Goal: Information Seeking & Learning: Learn about a topic

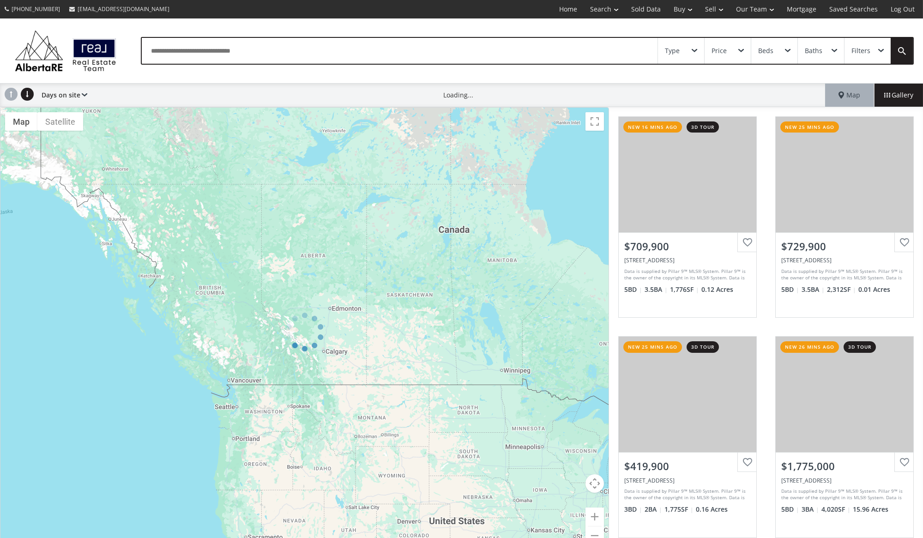
click at [698, 50] on div "Type" at bounding box center [681, 51] width 46 height 26
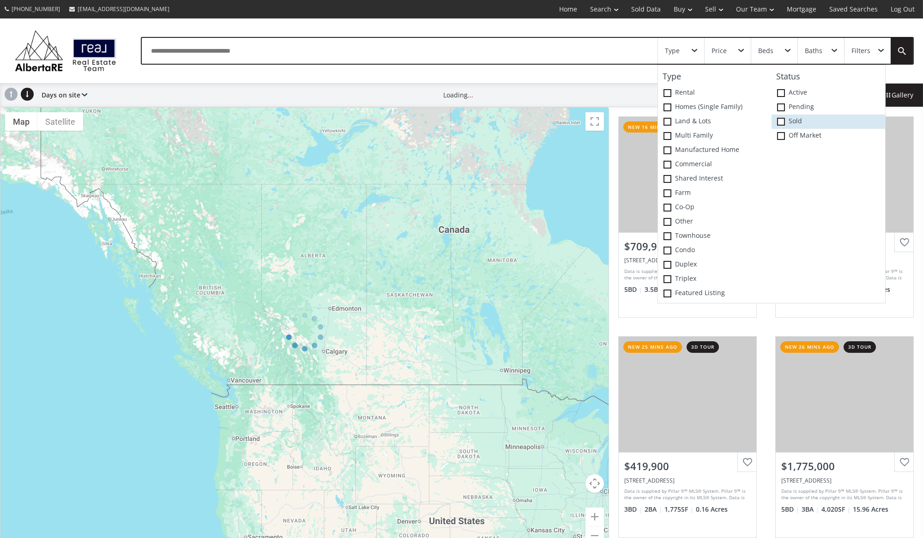
click at [780, 120] on span at bounding box center [781, 122] width 8 height 8
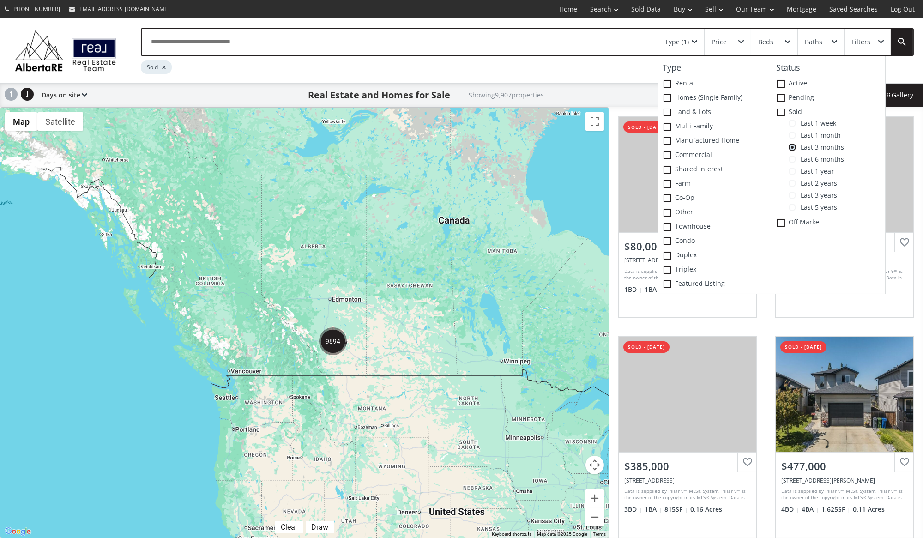
click at [794, 127] on span at bounding box center [792, 123] width 7 height 7
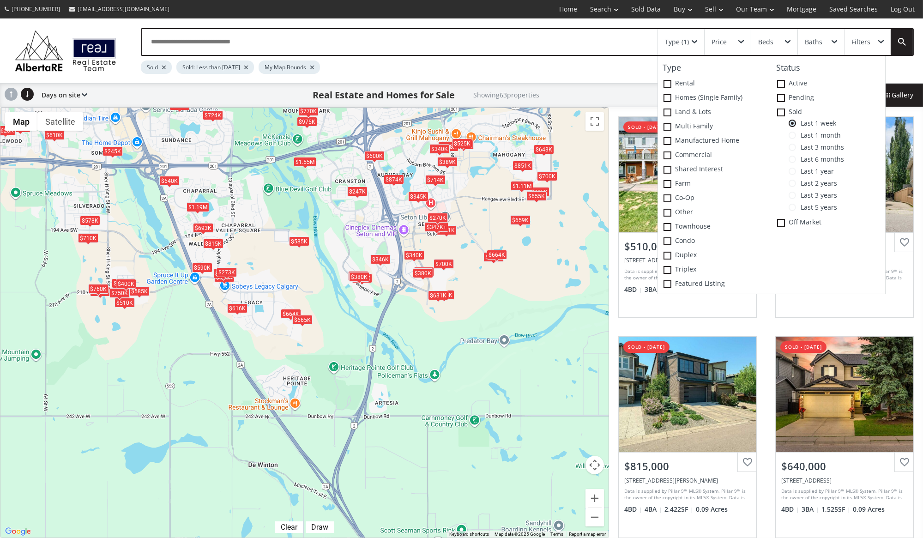
click at [295, 240] on div "$585K" at bounding box center [299, 241] width 20 height 10
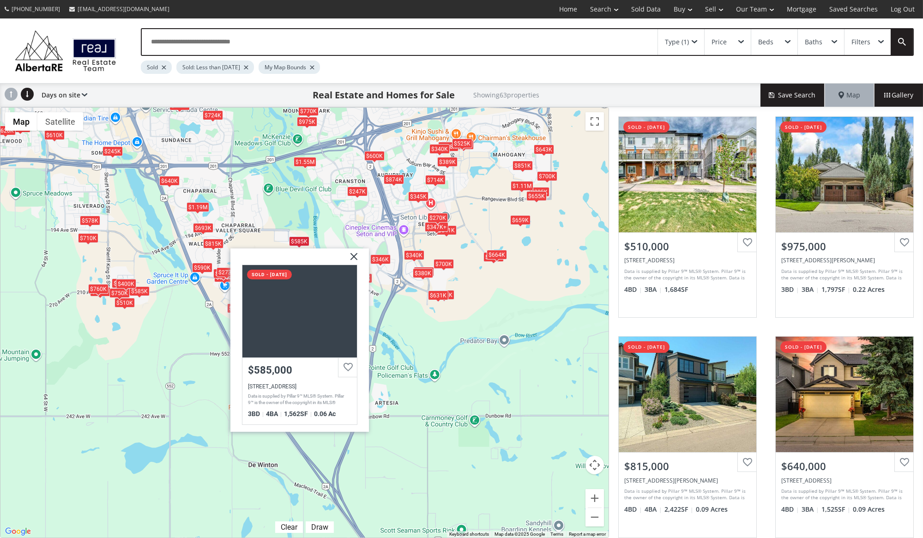
click at [351, 256] on img at bounding box center [350, 259] width 23 height 23
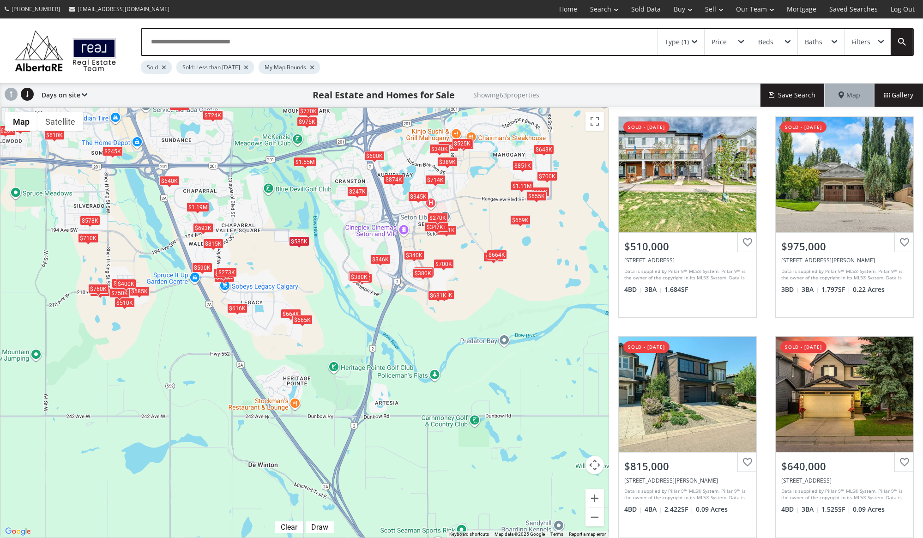
click at [380, 259] on div "$346K" at bounding box center [380, 259] width 20 height 10
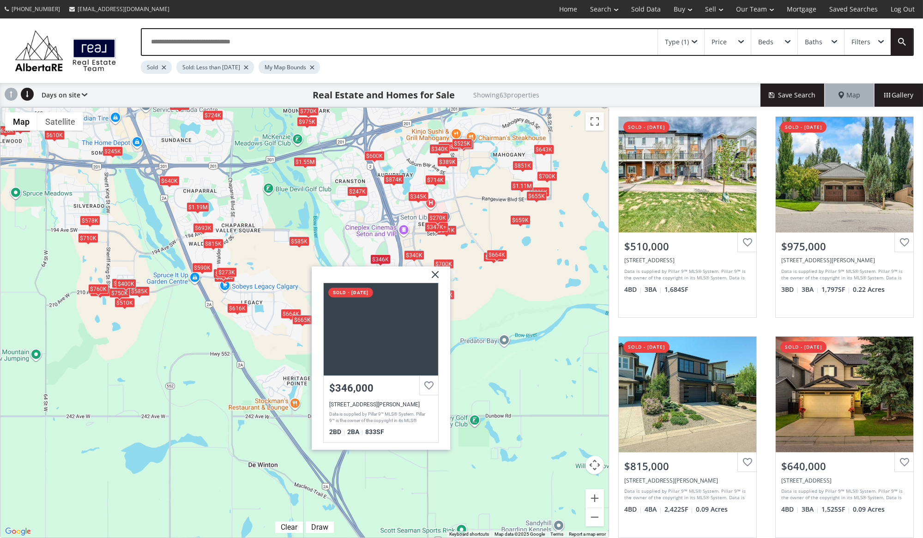
click at [430, 276] on img at bounding box center [431, 277] width 23 height 23
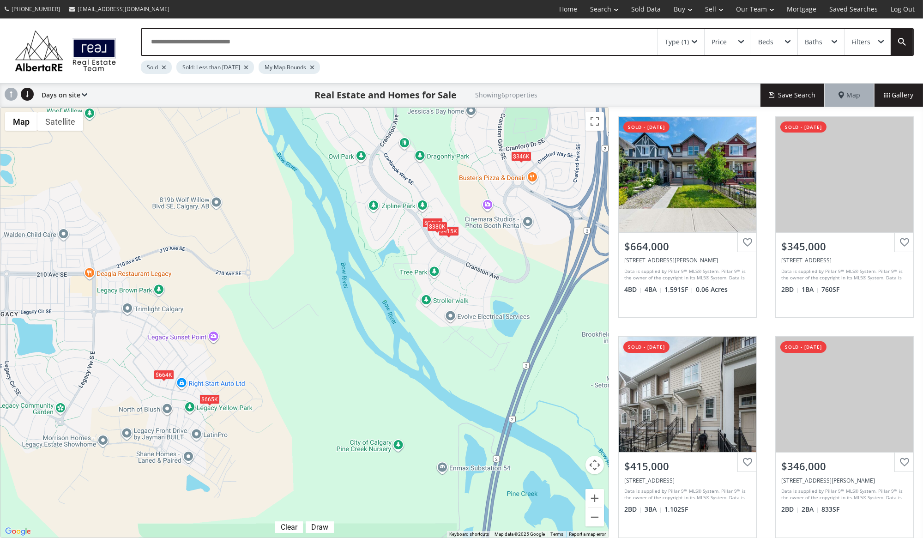
drag, startPoint x: 518, startPoint y: 226, endPoint x: 278, endPoint y: 366, distance: 278.2
click at [278, 366] on div "← Move left → Move right ↑ Move up ↓ Move down + Zoom in - Zoom out Home Jump l…" at bounding box center [304, 322] width 609 height 431
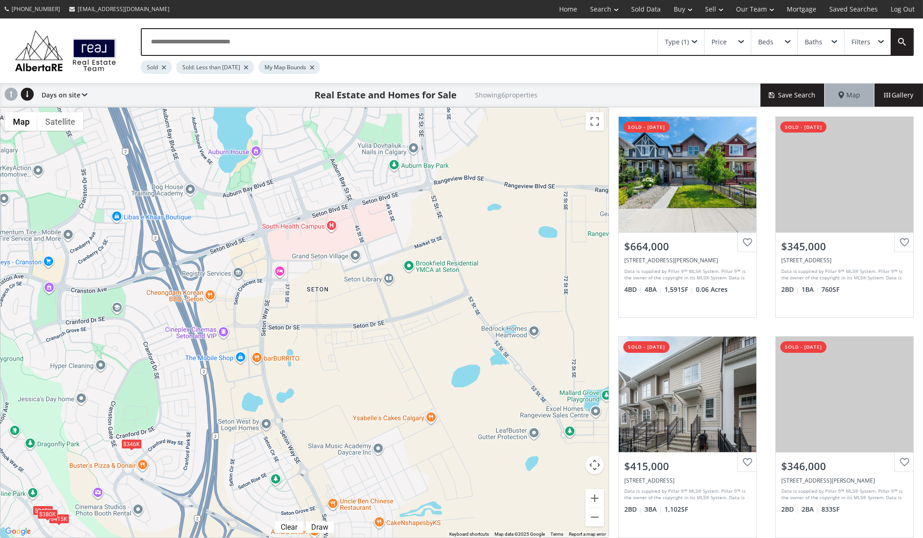
drag, startPoint x: 505, startPoint y: 207, endPoint x: 130, endPoint y: 487, distance: 468.3
click at [130, 487] on div "To navigate, press the arrow keys. $664K $345K $415K $346K $665K $380K" at bounding box center [304, 323] width 608 height 430
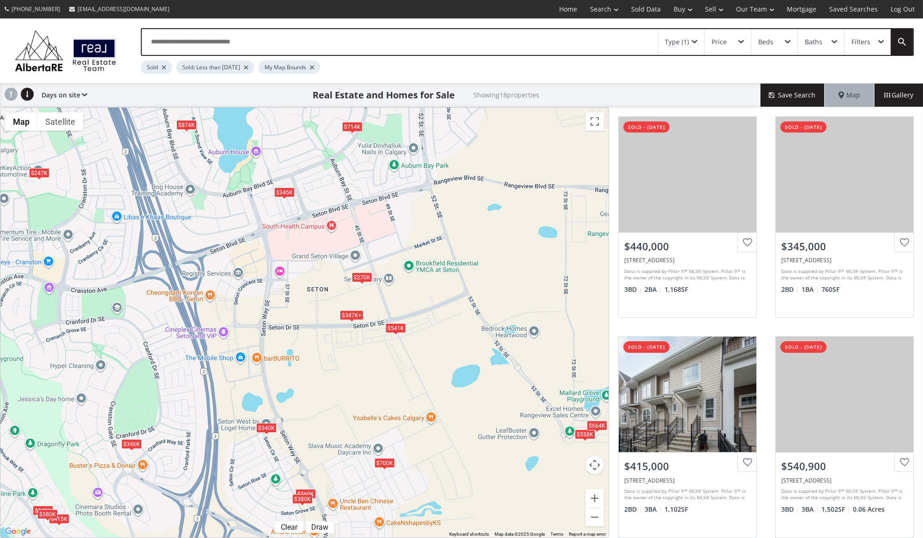
click at [363, 277] on div "$270K" at bounding box center [361, 277] width 20 height 10
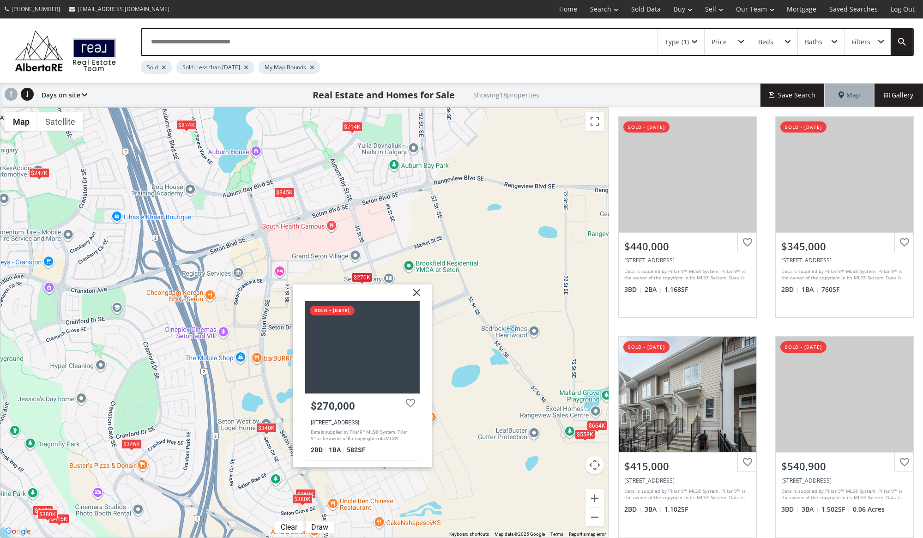
click at [416, 291] on img at bounding box center [412, 295] width 23 height 23
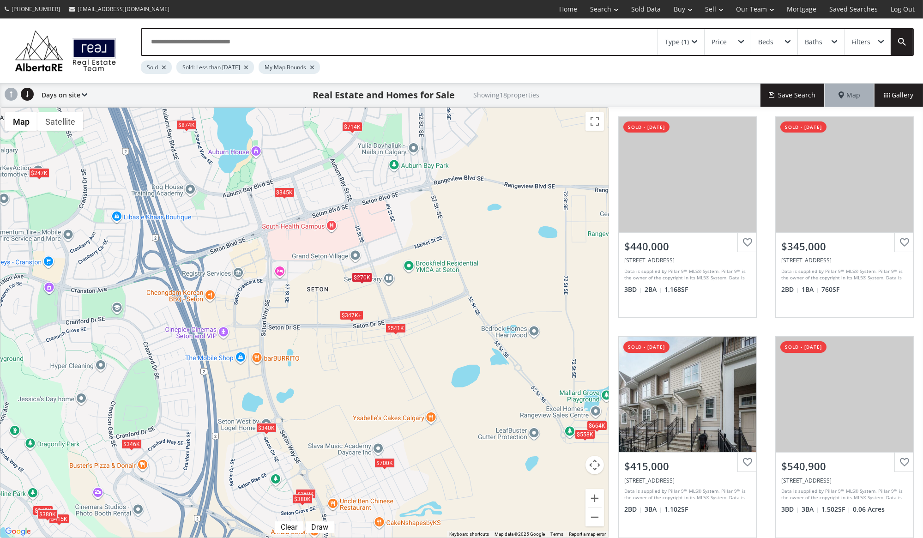
click at [351, 315] on div "$347K+" at bounding box center [352, 315] width 24 height 10
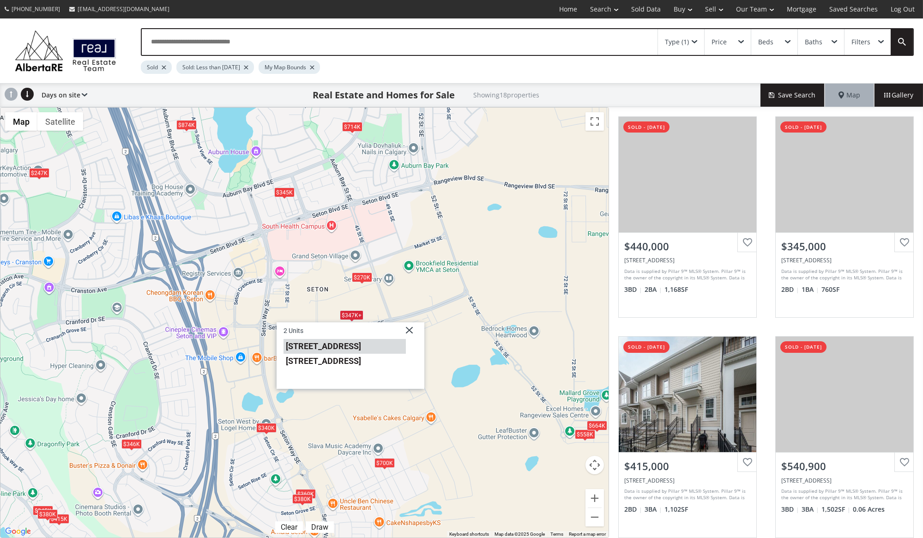
click at [340, 350] on li "[STREET_ADDRESS]" at bounding box center [345, 346] width 122 height 15
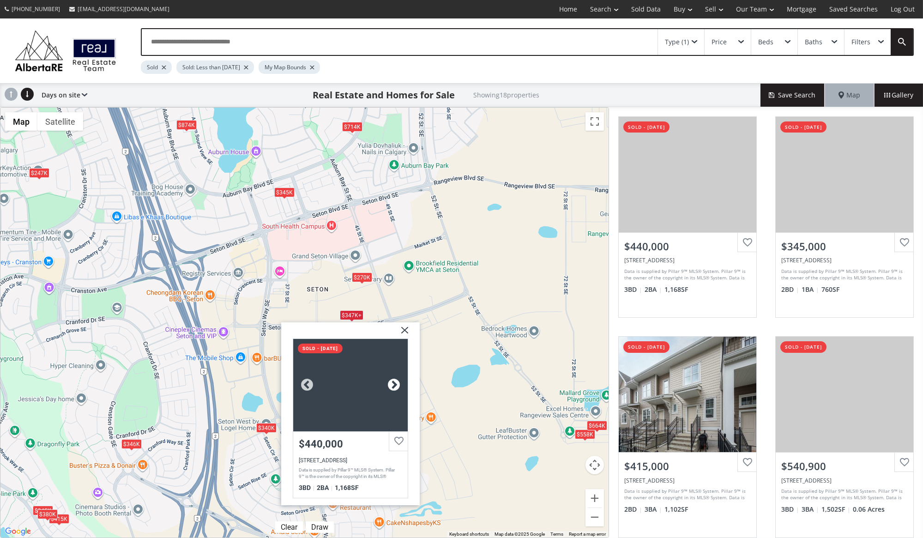
click at [398, 383] on div at bounding box center [394, 385] width 14 height 14
click at [346, 373] on div at bounding box center [350, 385] width 115 height 92
click at [351, 317] on div "$347K+" at bounding box center [352, 315] width 24 height 10
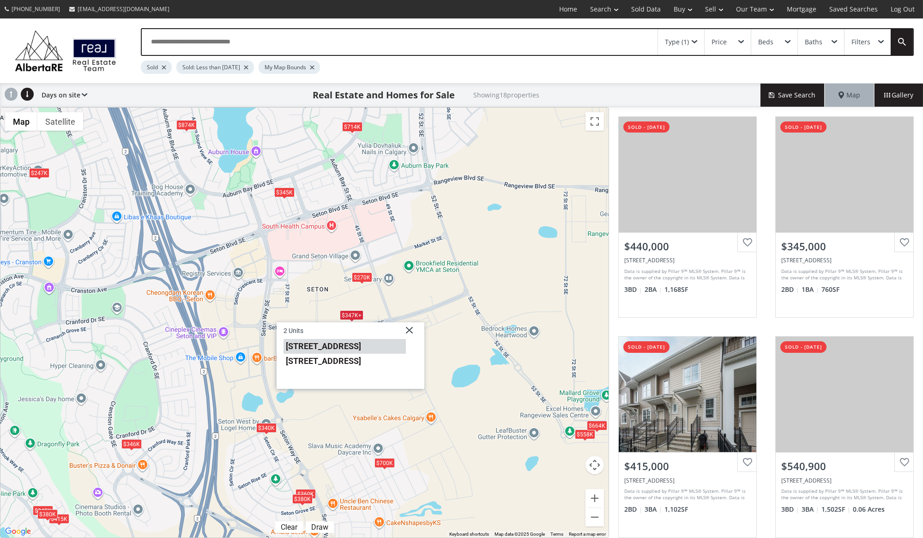
click at [354, 346] on li "[STREET_ADDRESS]" at bounding box center [345, 346] width 122 height 15
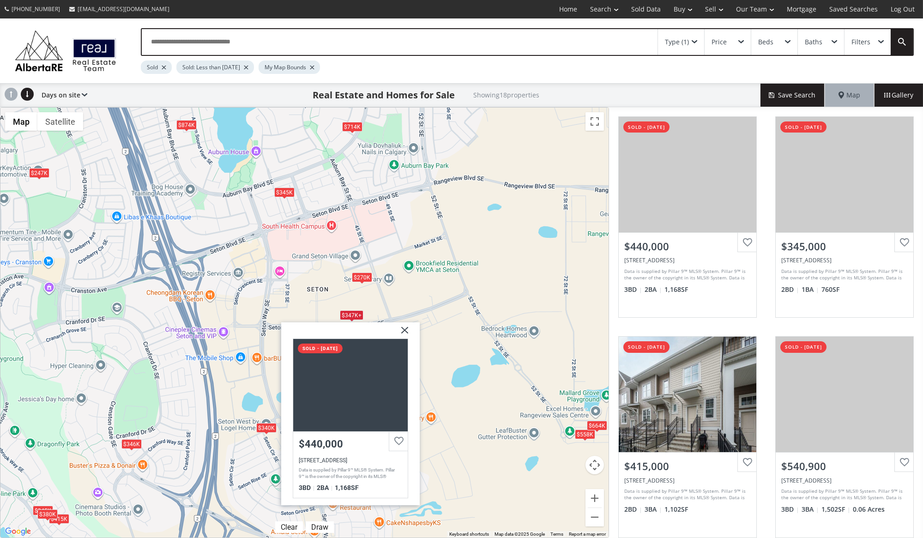
click at [407, 331] on img at bounding box center [401, 333] width 23 height 23
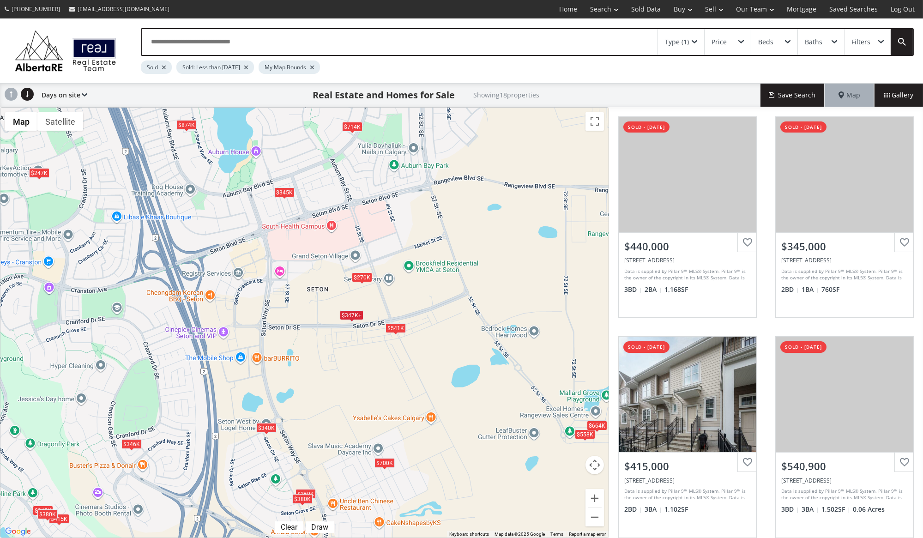
click at [347, 317] on div "$347K+" at bounding box center [352, 315] width 24 height 10
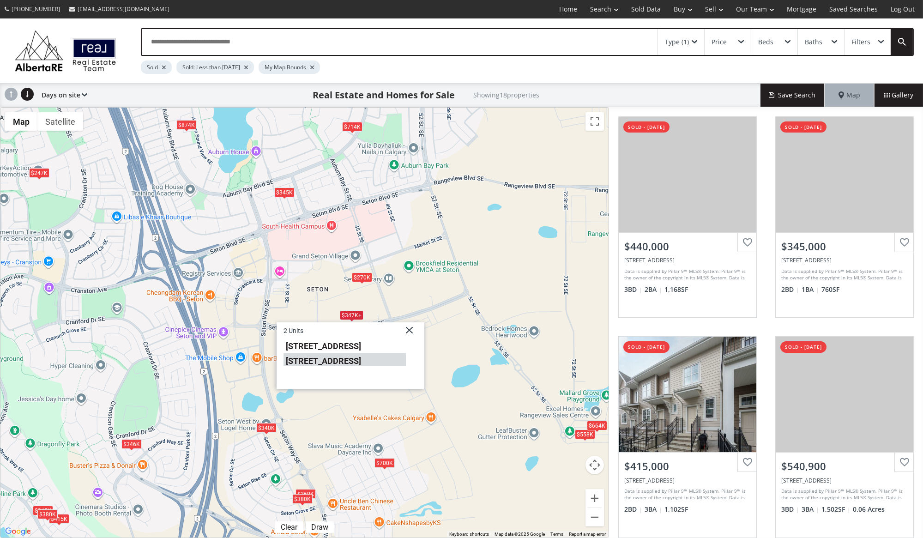
click at [348, 361] on li "[STREET_ADDRESS]" at bounding box center [345, 359] width 122 height 12
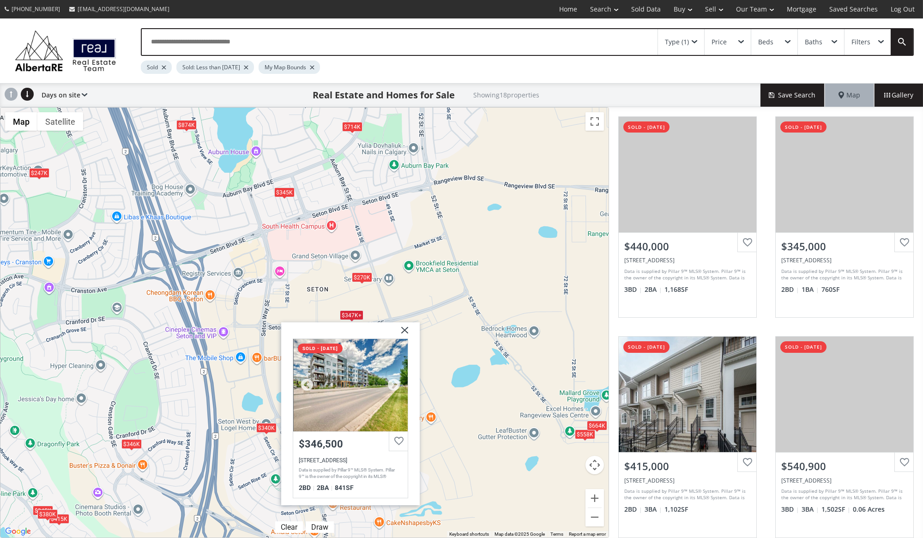
click at [345, 384] on div at bounding box center [350, 385] width 115 height 92
click at [407, 329] on img at bounding box center [401, 333] width 23 height 23
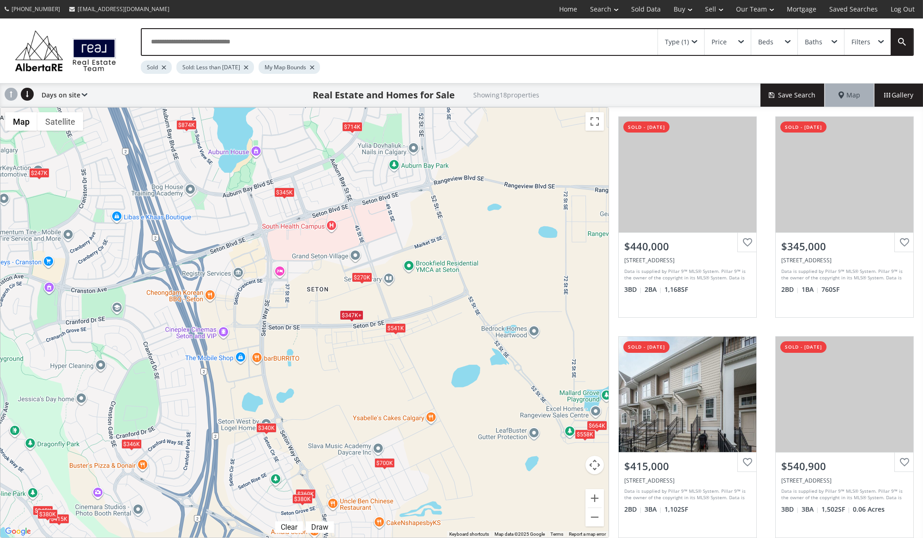
click at [394, 330] on div "$541K" at bounding box center [396, 328] width 20 height 10
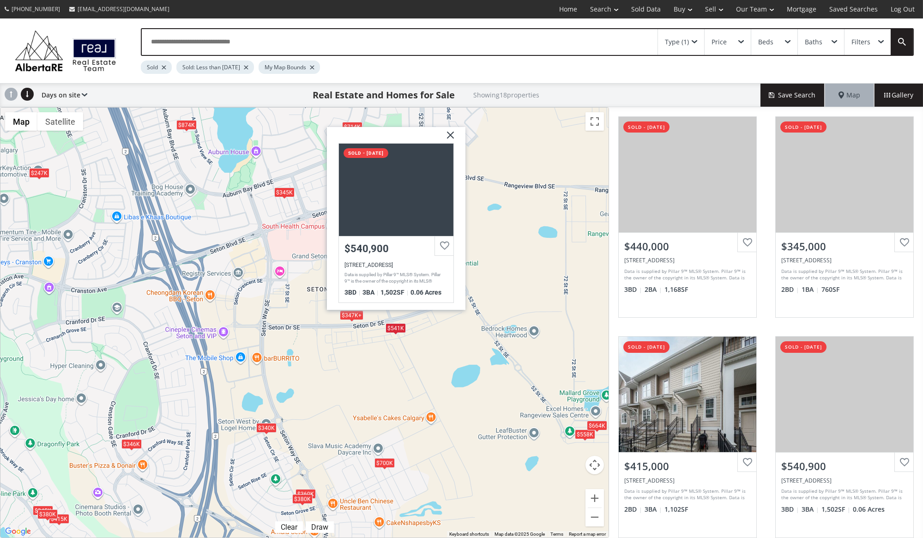
click at [387, 342] on div "To navigate, press the arrow keys. $347K+ $345K $415K $541K $700K $346K $347K+ …" at bounding box center [304, 323] width 608 height 430
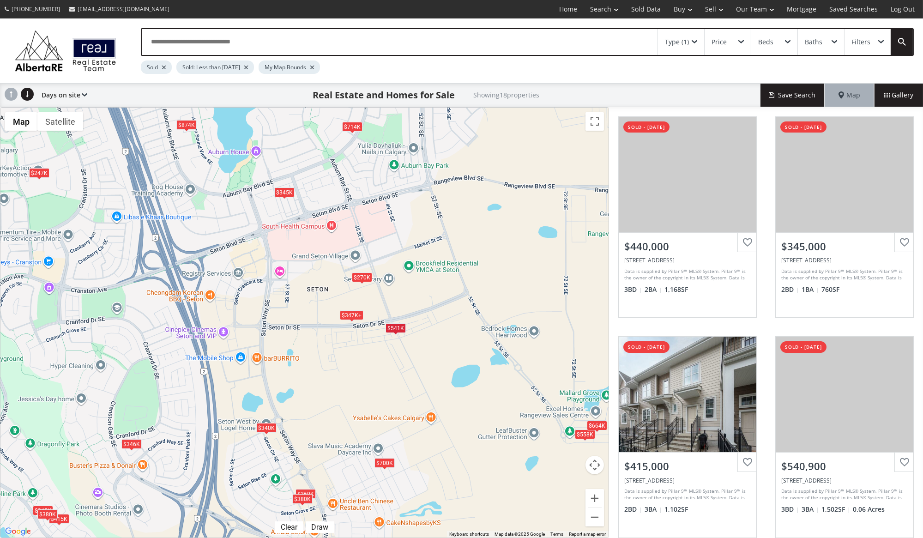
click at [358, 278] on div "$270K" at bounding box center [361, 277] width 20 height 10
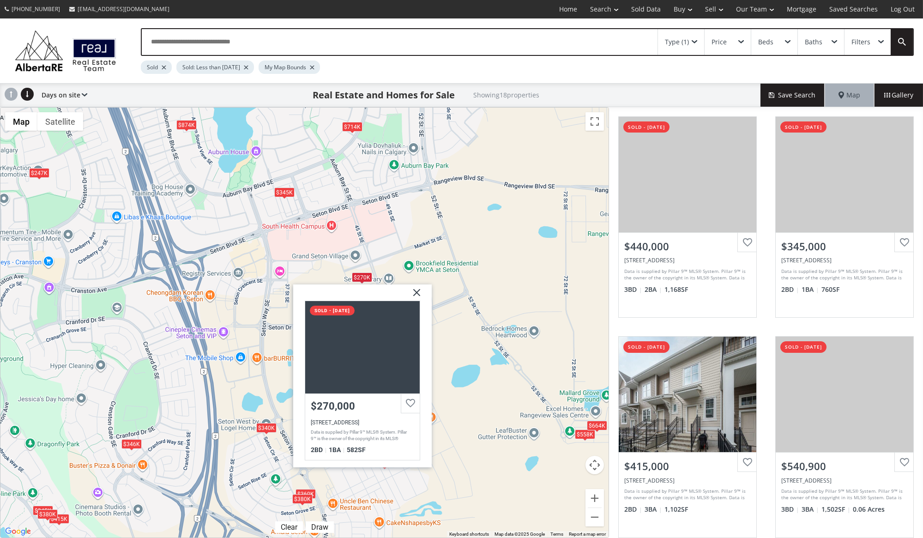
click at [421, 292] on img at bounding box center [412, 295] width 23 height 23
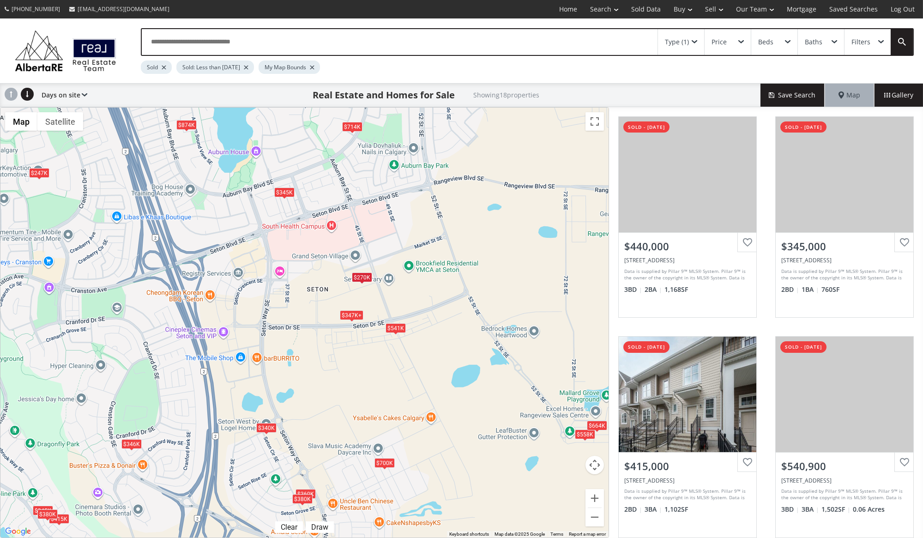
click at [282, 188] on div "$345K" at bounding box center [284, 192] width 20 height 10
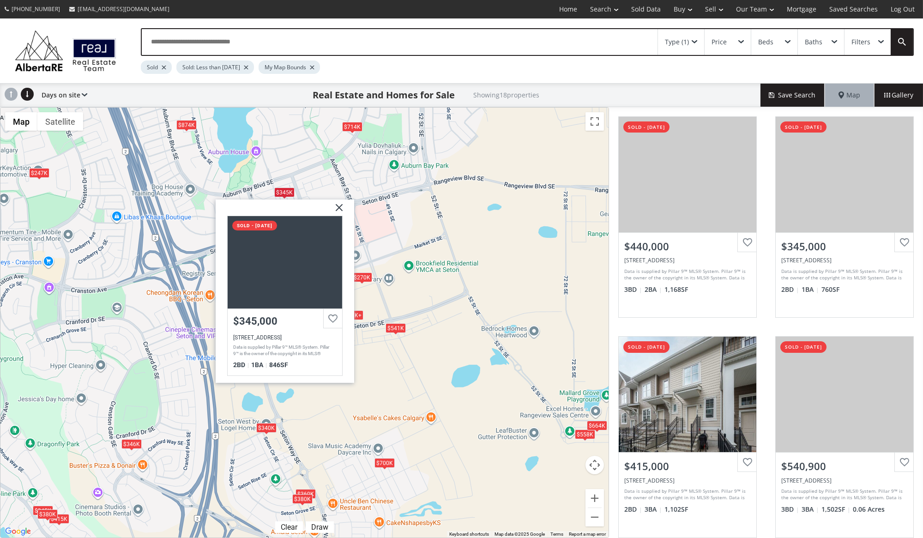
click at [337, 208] on img at bounding box center [335, 211] width 23 height 23
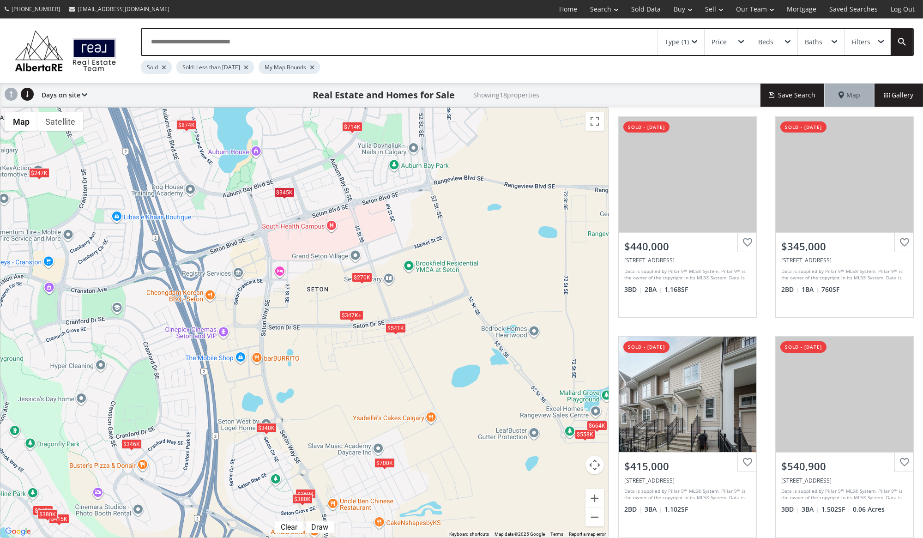
click at [352, 128] on div "$714K" at bounding box center [352, 127] width 20 height 10
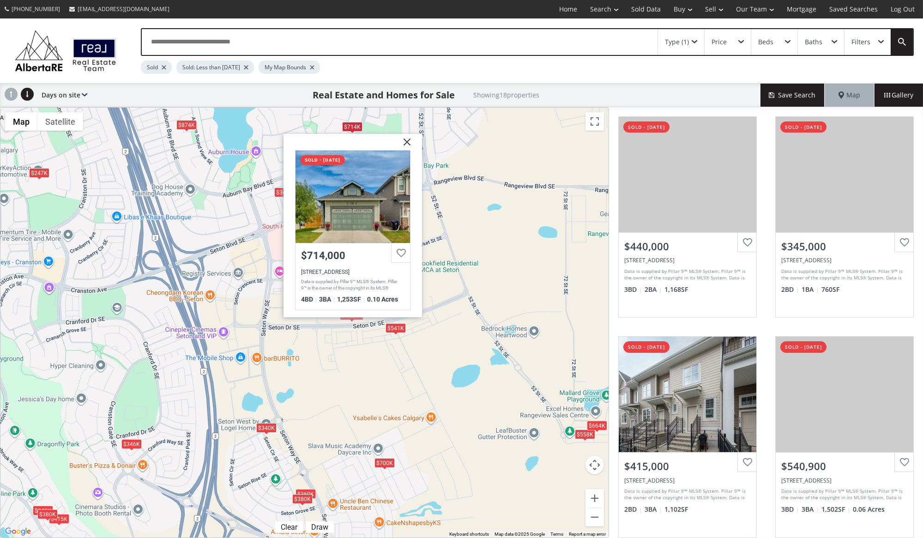
click at [184, 121] on div "$874K" at bounding box center [186, 125] width 20 height 10
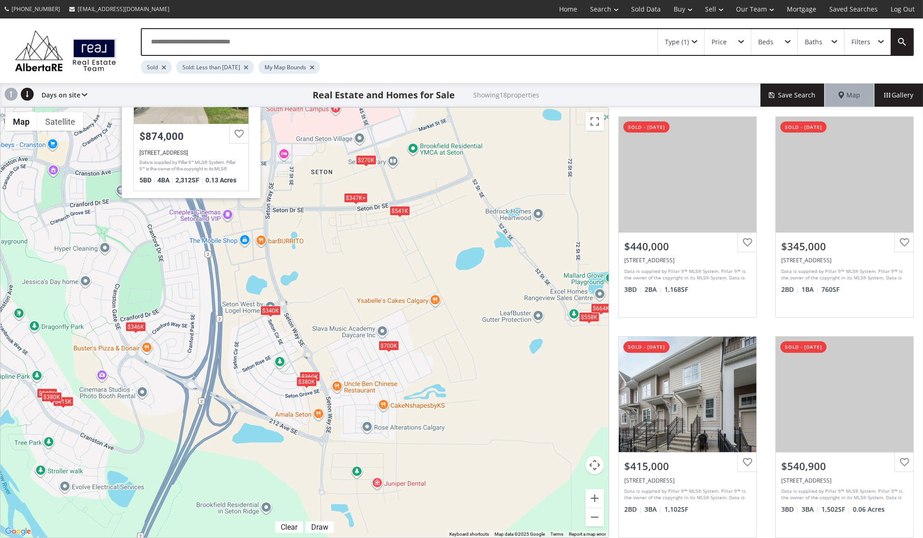
drag, startPoint x: 343, startPoint y: 403, endPoint x: 347, endPoint y: 284, distance: 118.3
click at [347, 284] on div "To navigate, press the arrow keys. $347K+ $345K $415K $541K $700K $346K $347K+ …" at bounding box center [304, 323] width 608 height 430
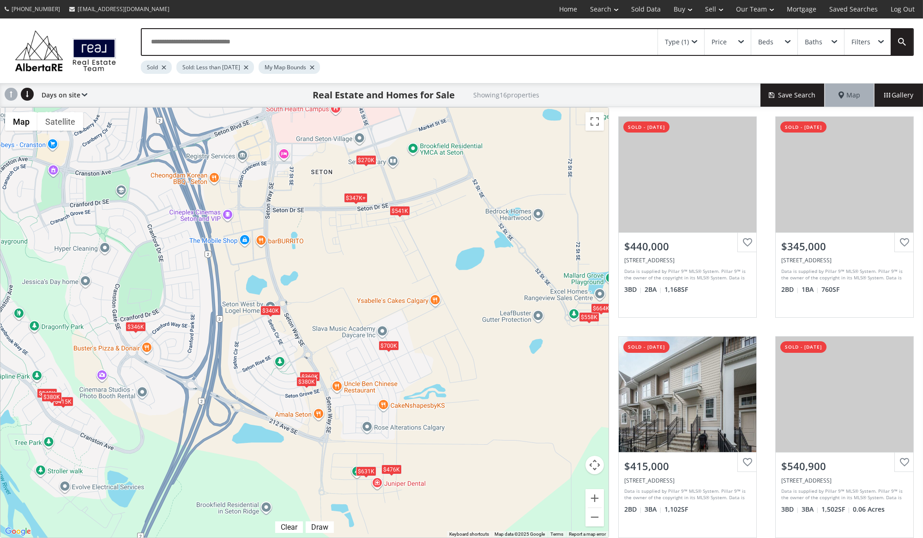
click at [268, 311] on div "$340K" at bounding box center [270, 311] width 20 height 10
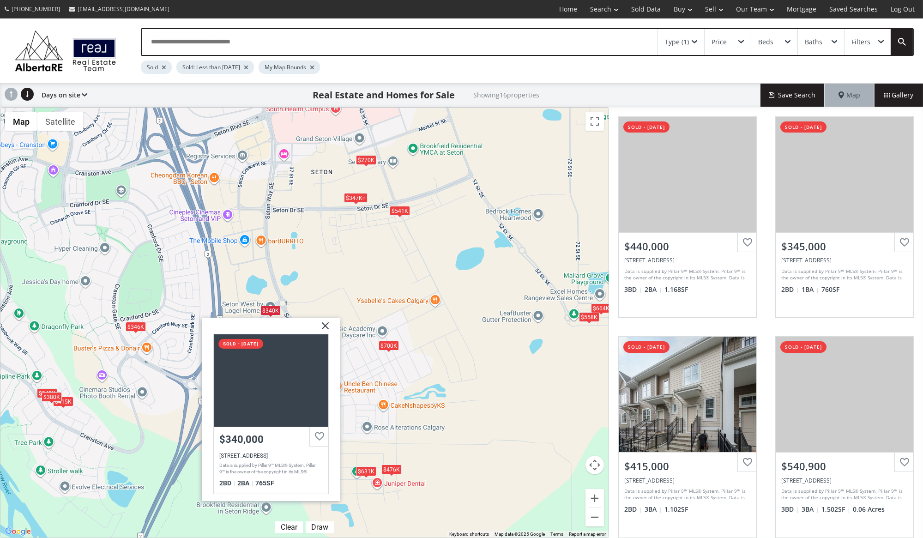
click at [328, 327] on img at bounding box center [321, 329] width 23 height 23
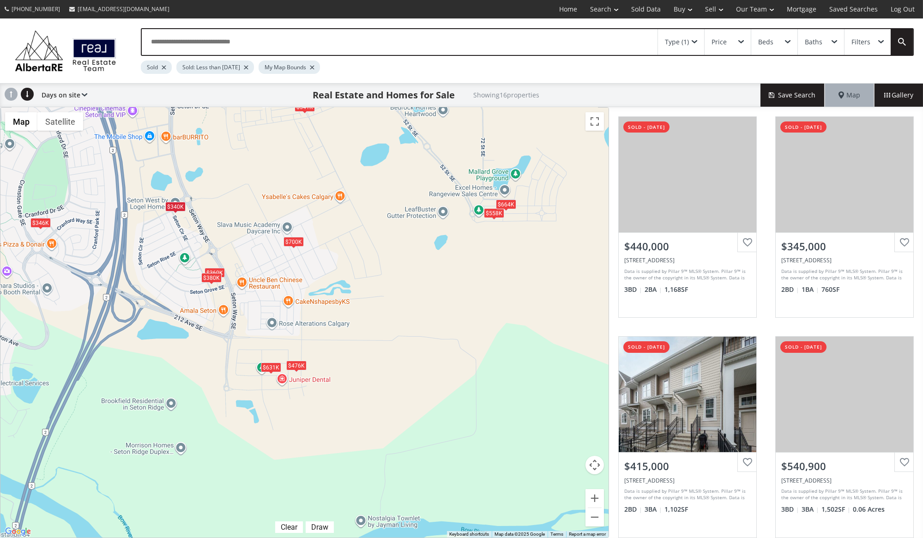
drag, startPoint x: 480, startPoint y: 399, endPoint x: 385, endPoint y: 293, distance: 142.3
click at [385, 293] on div "To navigate, press the arrow keys. $347K+ $345K $415K $541K $700K $346K $347K+ …" at bounding box center [304, 323] width 608 height 430
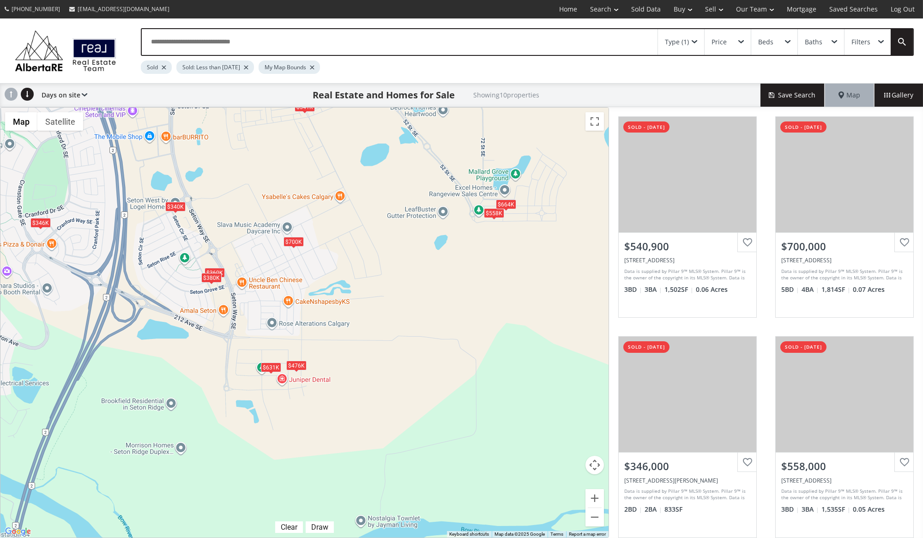
click at [273, 368] on div "$631K" at bounding box center [271, 367] width 20 height 10
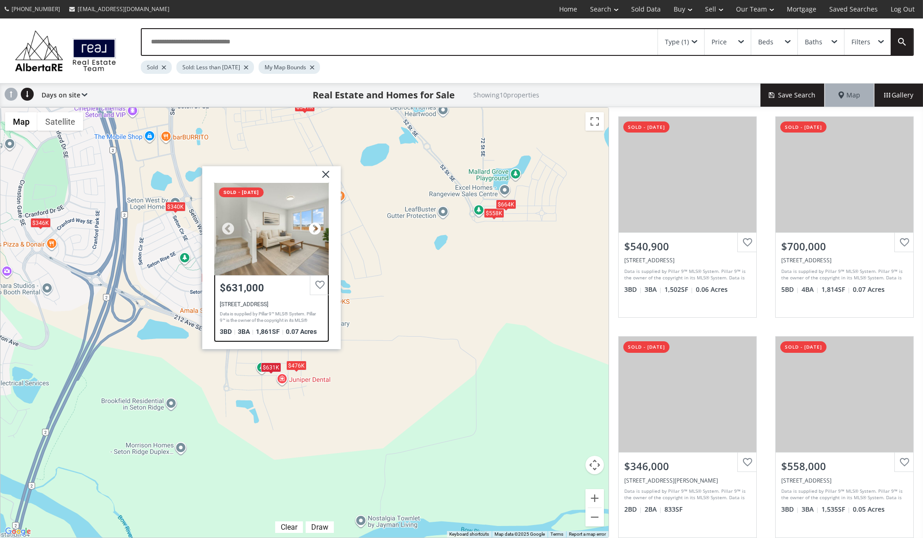
click at [311, 226] on div at bounding box center [315, 229] width 14 height 14
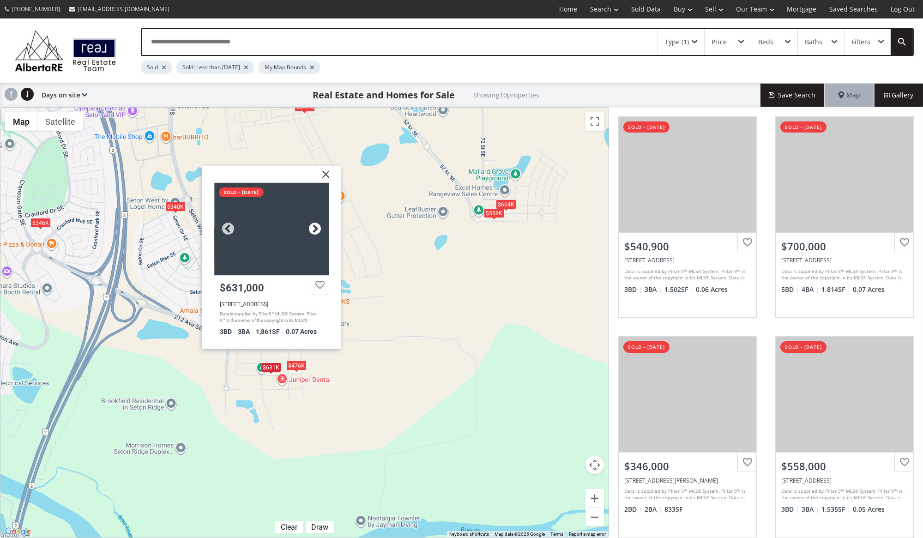
click at [312, 226] on div at bounding box center [315, 229] width 14 height 14
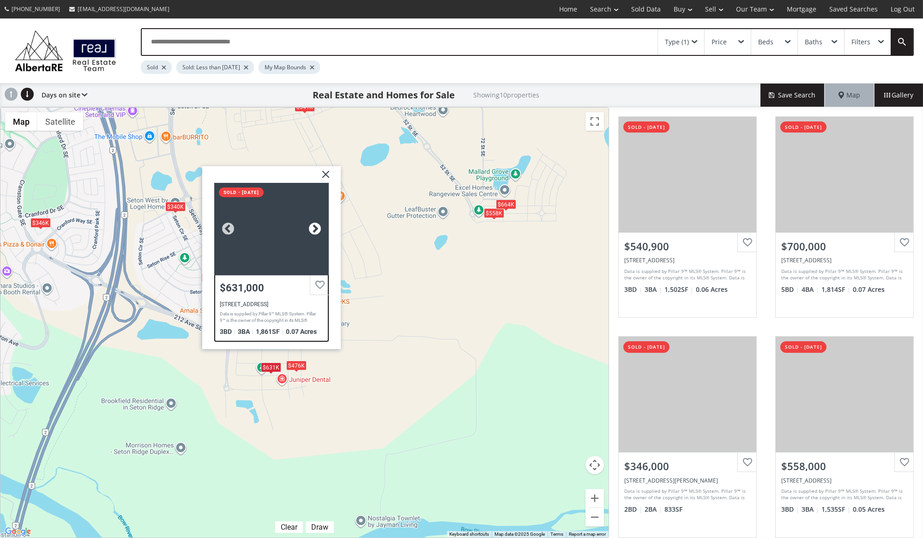
click at [312, 226] on div at bounding box center [315, 229] width 14 height 14
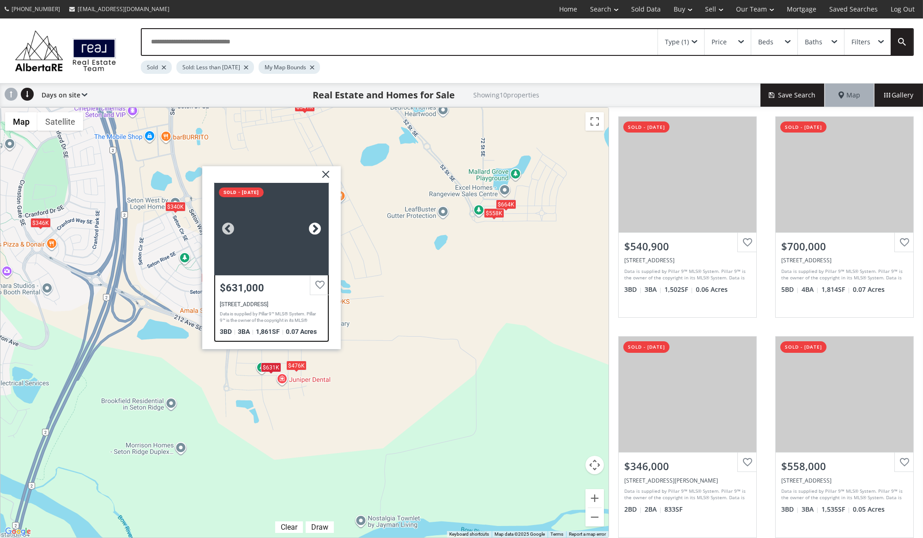
click at [312, 226] on div at bounding box center [315, 229] width 14 height 14
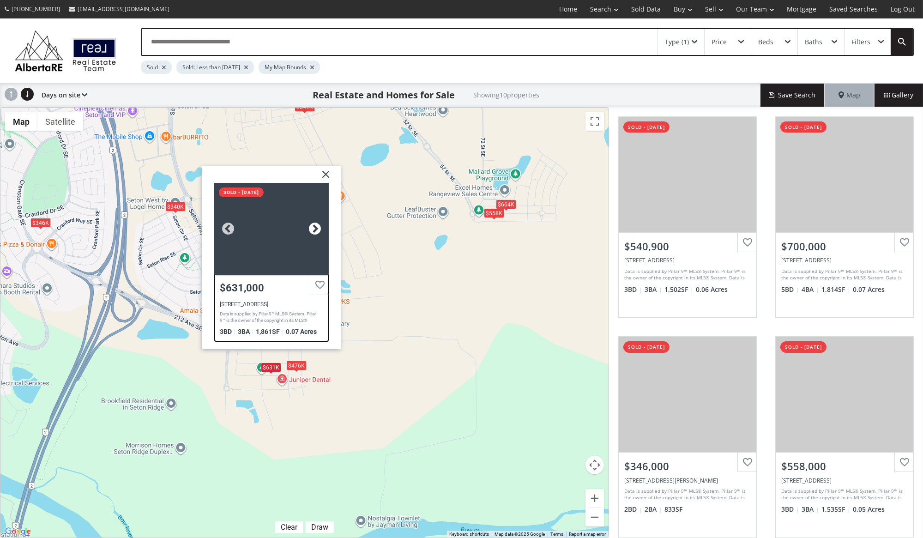
click at [312, 226] on div at bounding box center [315, 229] width 14 height 14
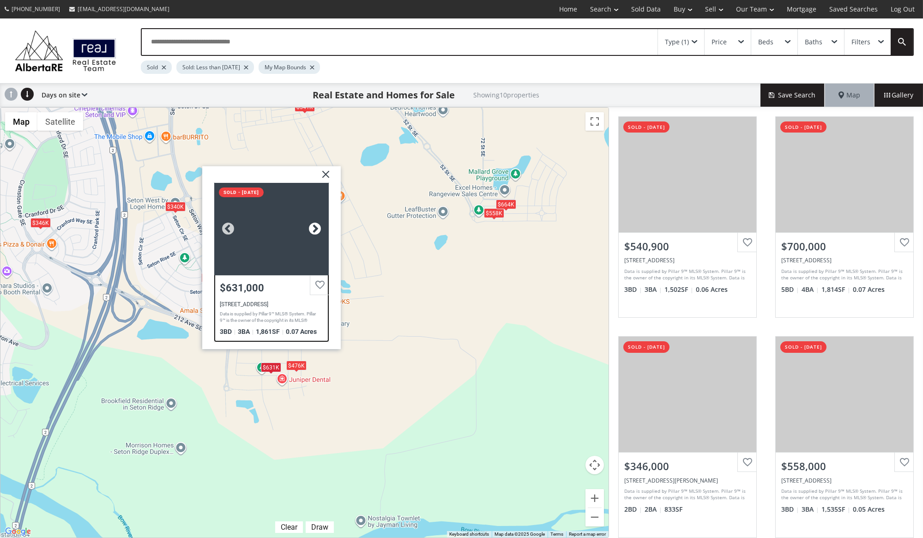
click at [312, 226] on div at bounding box center [315, 229] width 14 height 14
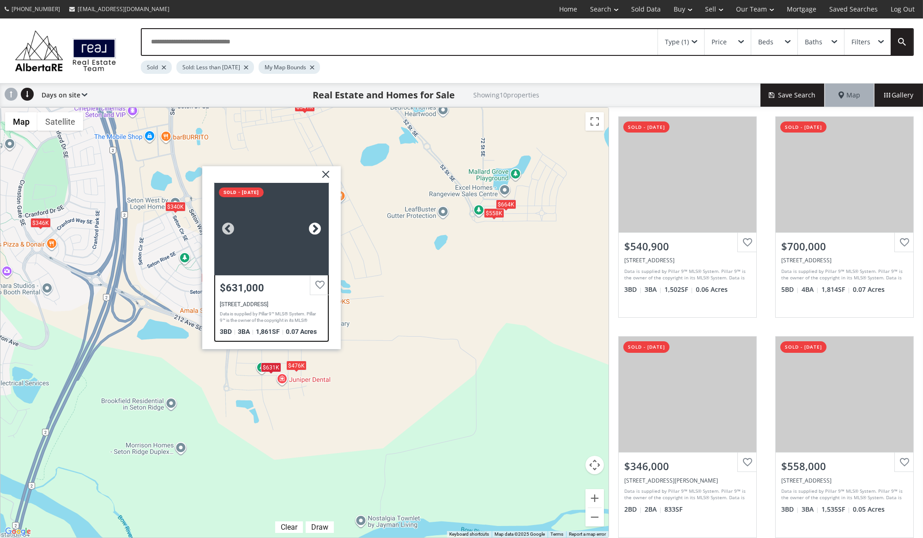
click at [312, 226] on div at bounding box center [315, 229] width 14 height 14
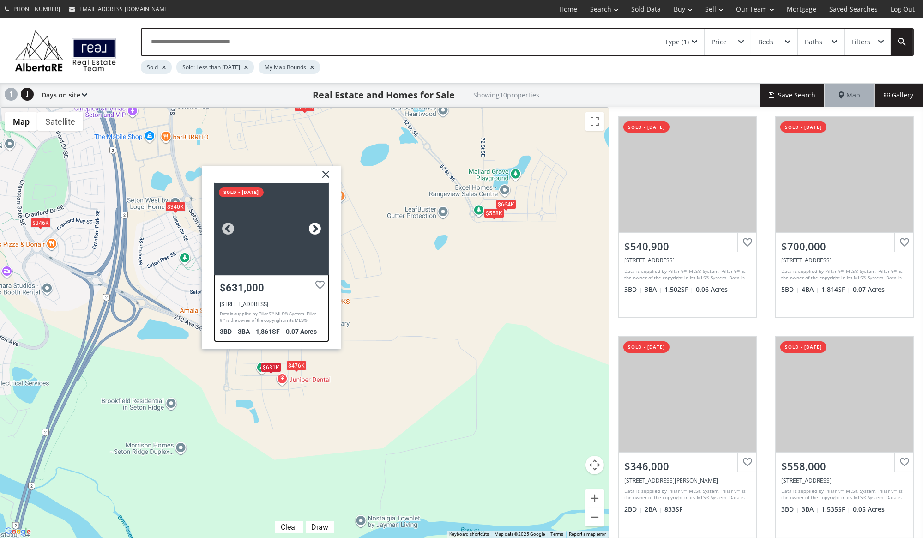
click at [312, 226] on div at bounding box center [315, 229] width 14 height 14
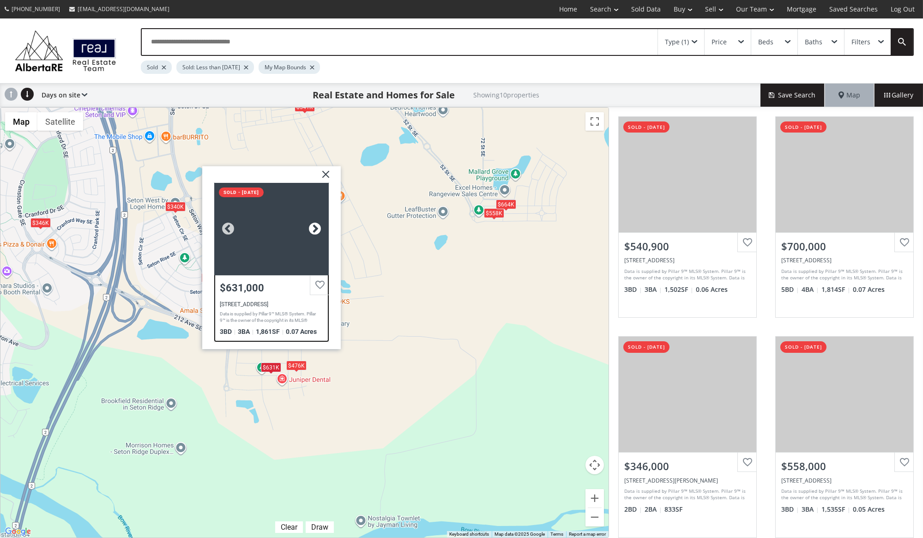
click at [312, 226] on div at bounding box center [315, 229] width 14 height 14
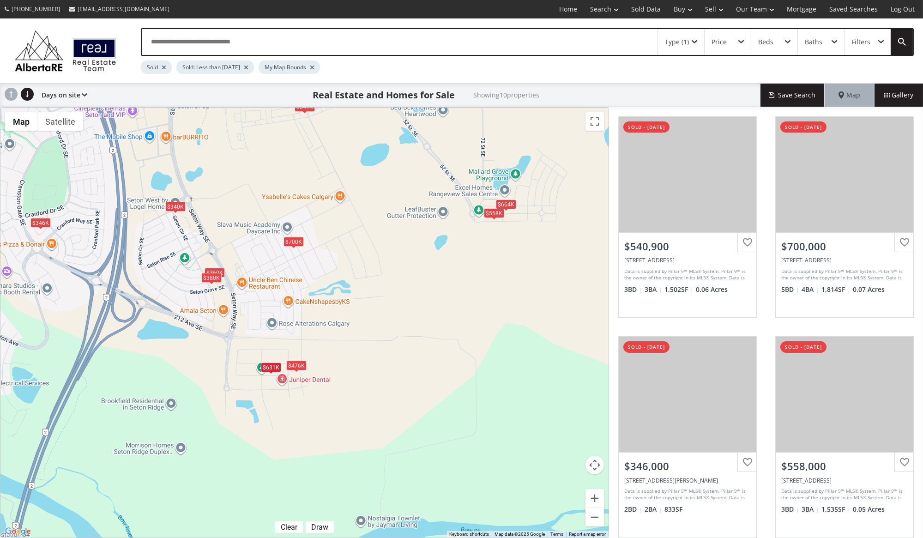
click at [298, 365] on div "$476K" at bounding box center [296, 366] width 20 height 10
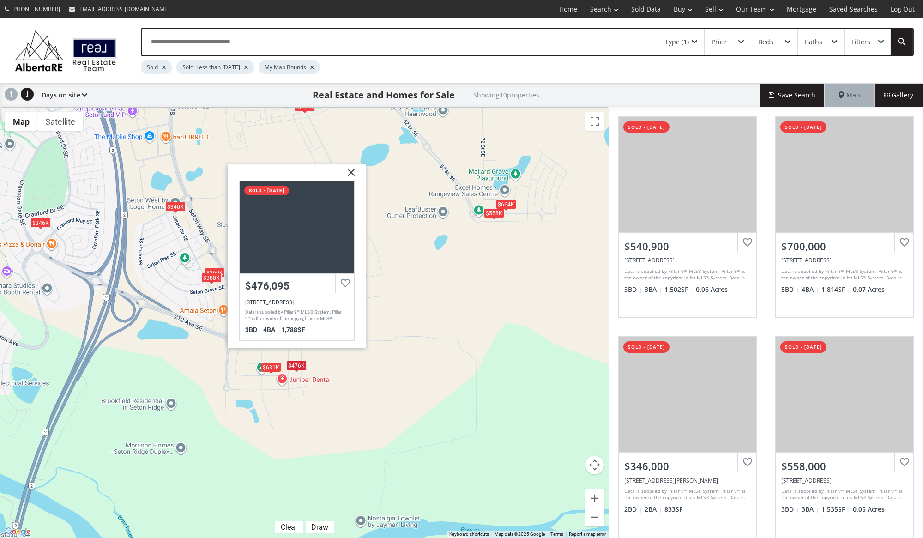
click at [351, 170] on img at bounding box center [347, 175] width 23 height 23
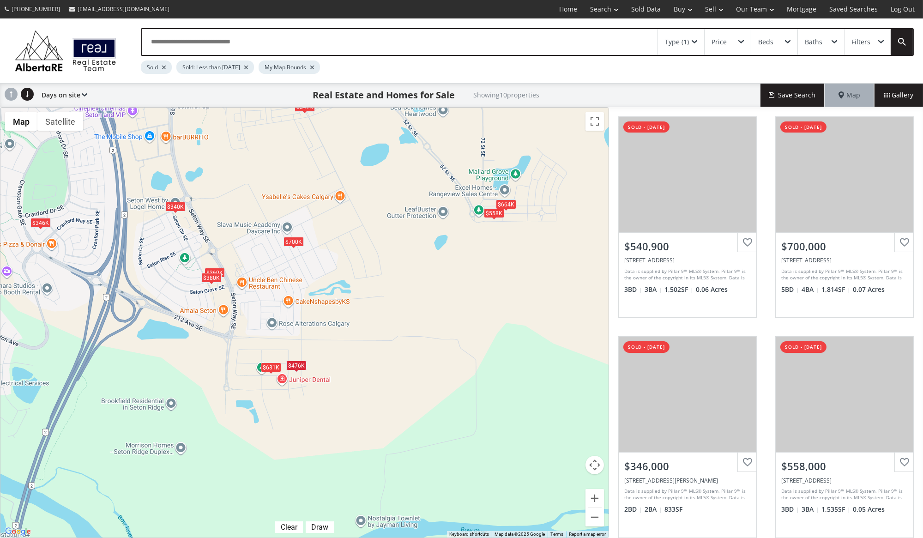
click at [513, 203] on div "$664K" at bounding box center [506, 205] width 20 height 10
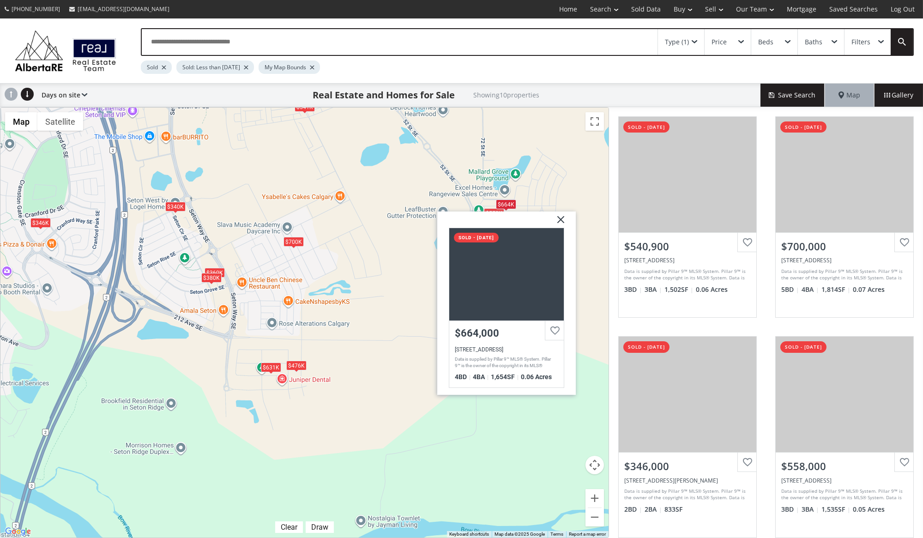
click at [560, 221] on img at bounding box center [557, 223] width 23 height 23
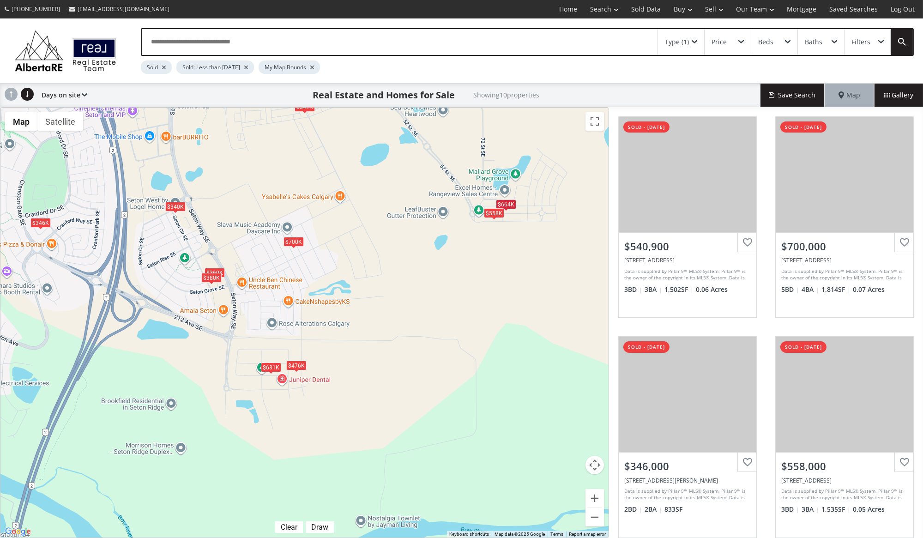
click at [488, 216] on div "$558K" at bounding box center [494, 213] width 20 height 10
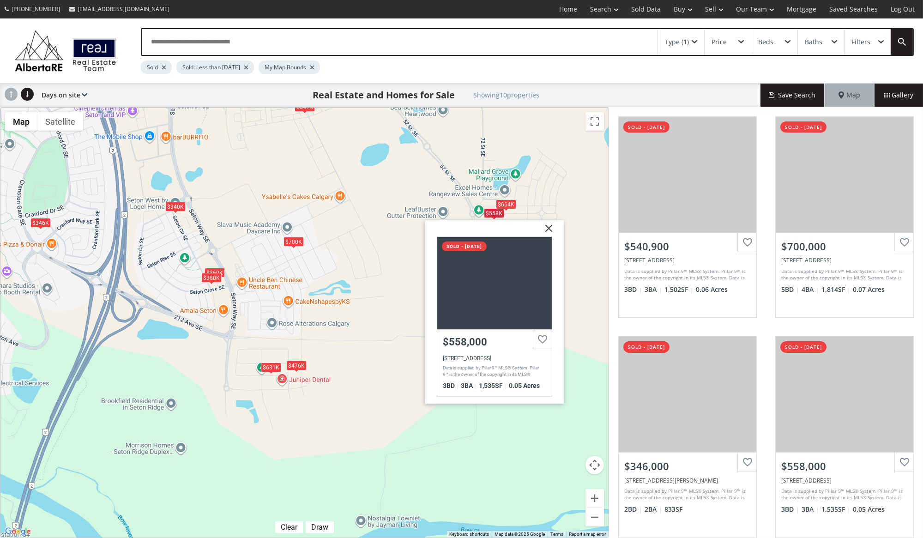
click at [548, 230] on img at bounding box center [544, 231] width 23 height 23
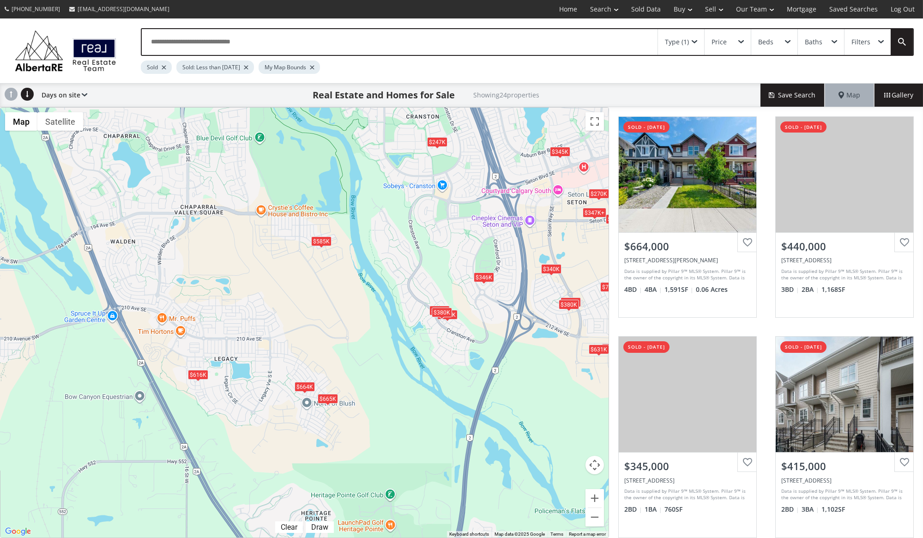
drag, startPoint x: 122, startPoint y: 398, endPoint x: 313, endPoint y: 418, distance: 191.4
click at [313, 418] on div "To navigate, press the arrow keys. $664K $347K+ $345K $415K $541K $700K $346K $…" at bounding box center [304, 323] width 608 height 430
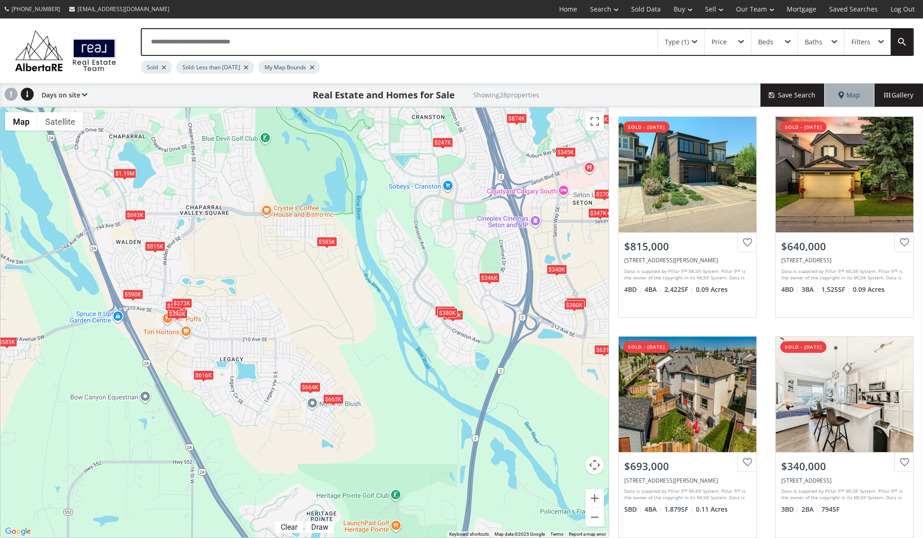
click at [328, 240] on div "$585K" at bounding box center [327, 241] width 20 height 10
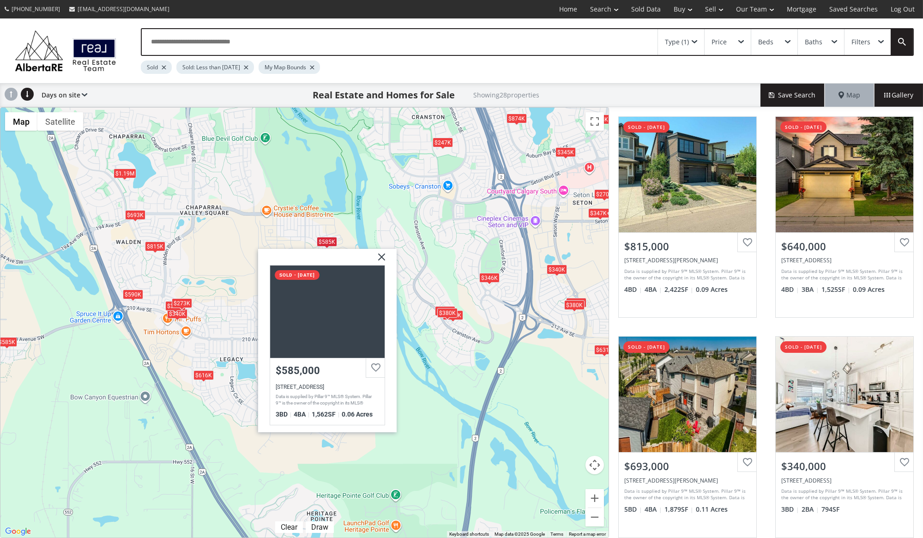
click at [379, 257] on img at bounding box center [378, 259] width 23 height 23
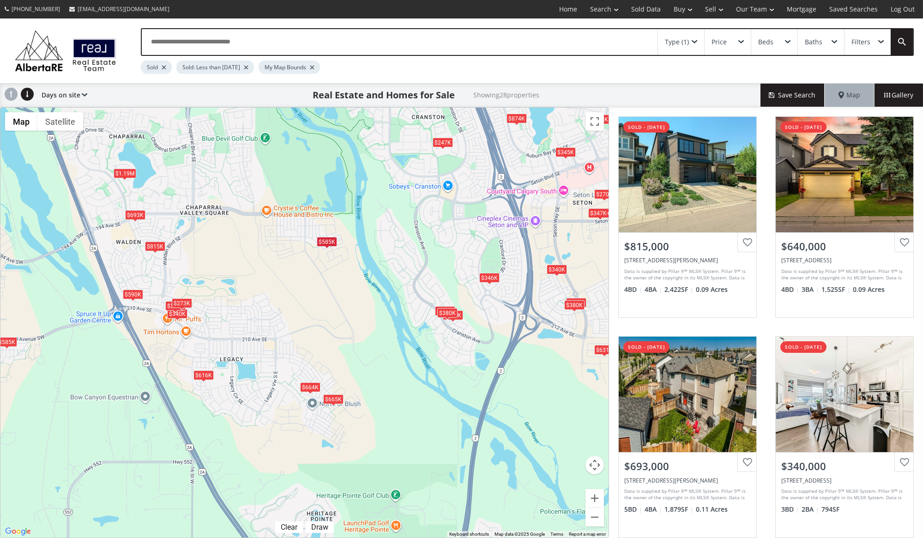
click at [117, 176] on div "$1.19M" at bounding box center [124, 174] width 23 height 10
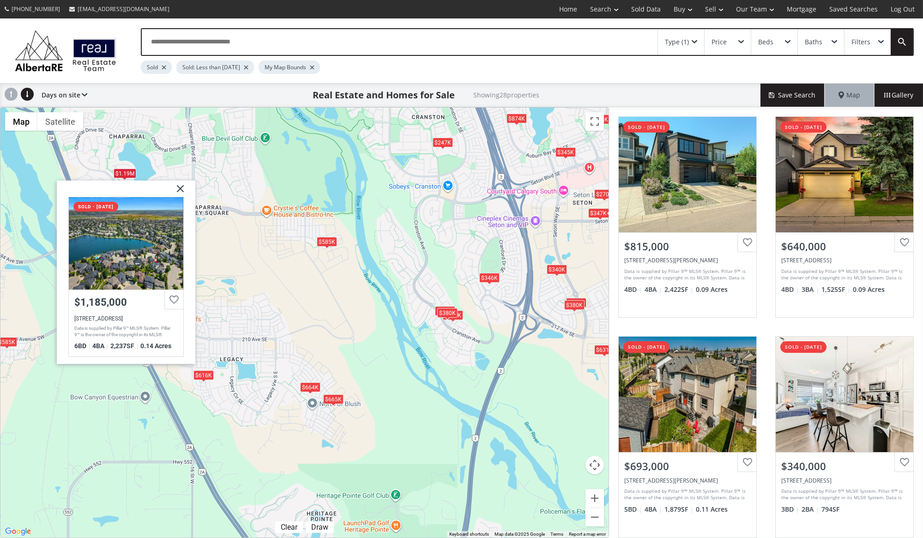
click at [181, 188] on img at bounding box center [176, 192] width 23 height 23
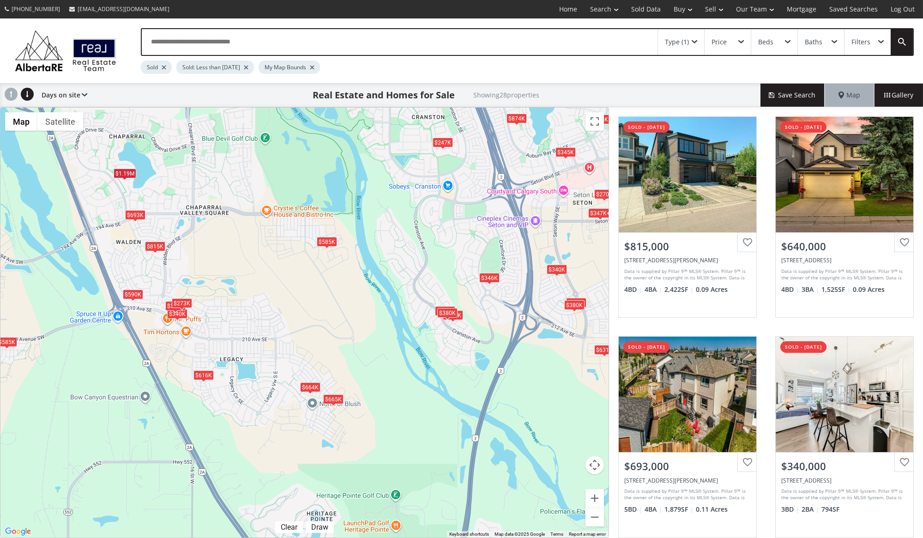
click at [133, 215] on div "$693K" at bounding box center [135, 215] width 20 height 10
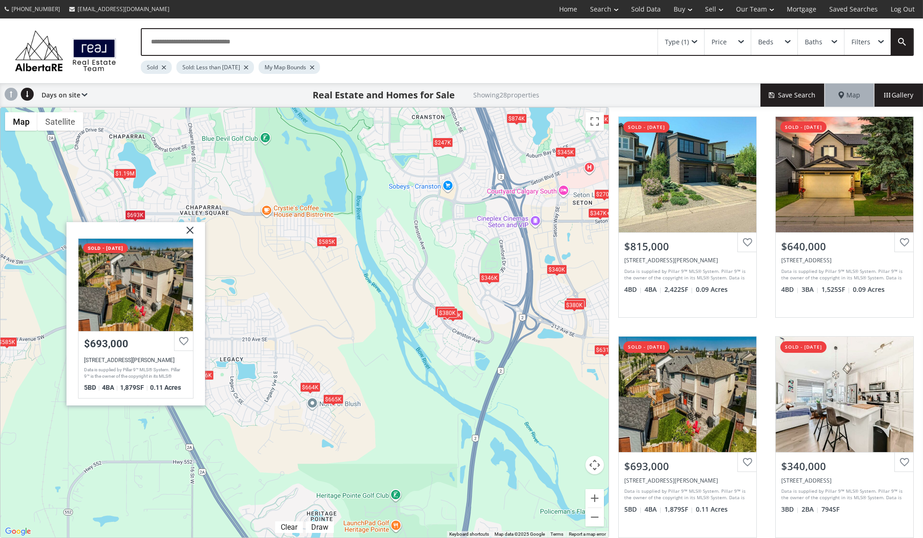
click at [187, 230] on img at bounding box center [186, 233] width 23 height 23
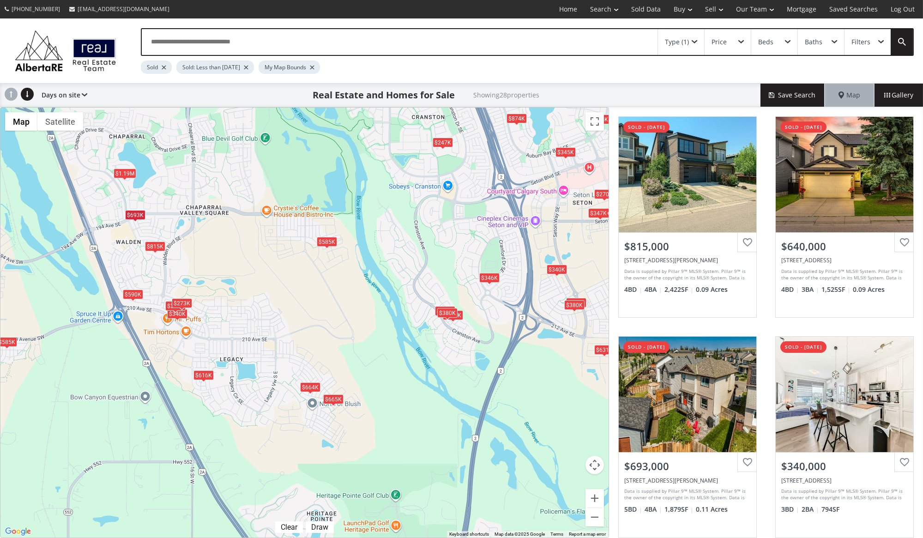
click at [152, 244] on div "$815K" at bounding box center [155, 247] width 20 height 10
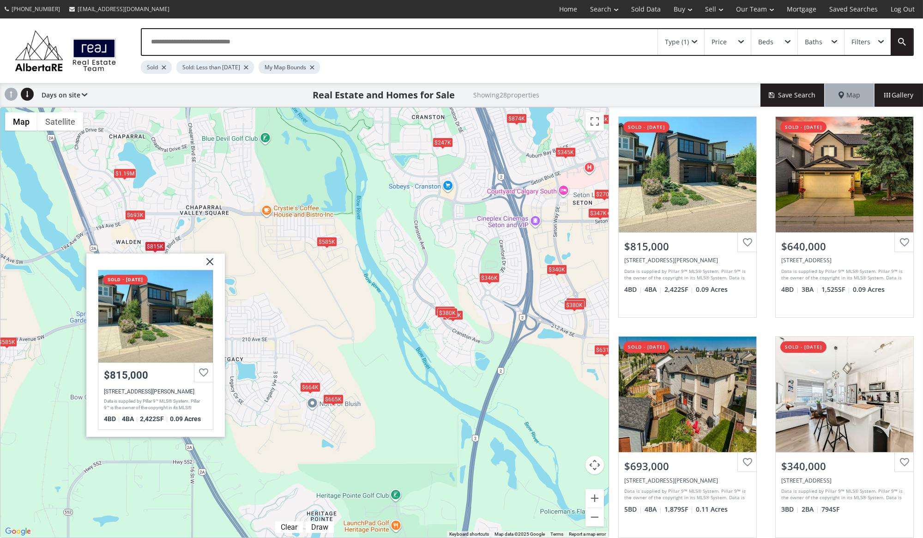
click at [212, 263] on img at bounding box center [205, 265] width 23 height 23
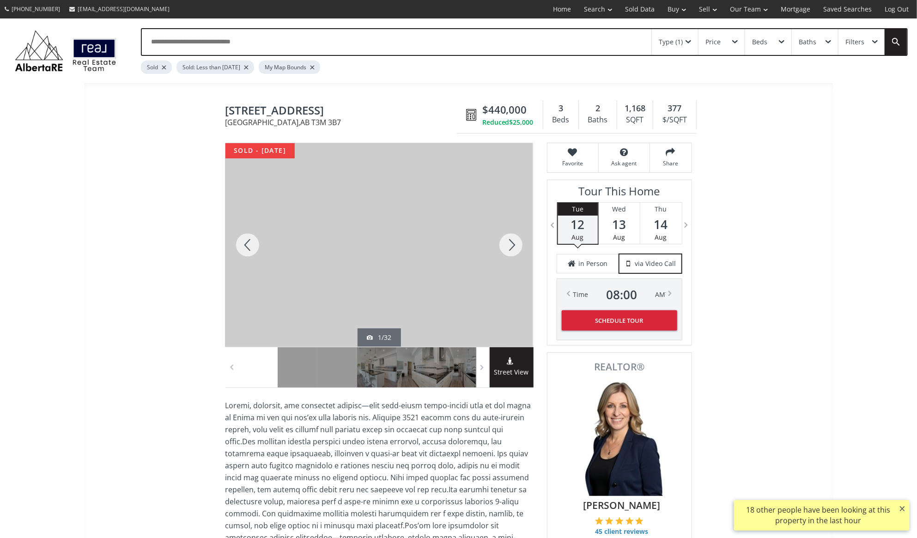
click at [510, 246] on div at bounding box center [511, 245] width 44 height 204
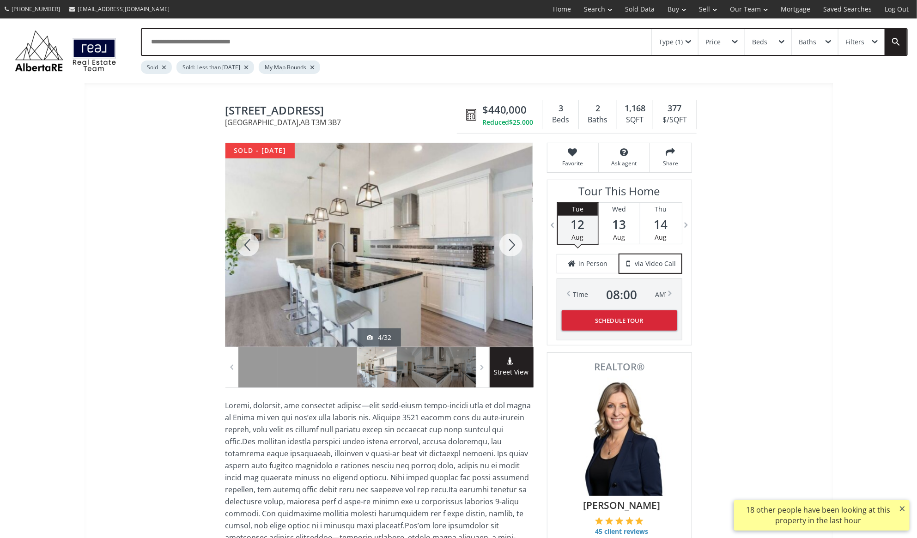
click at [510, 246] on div at bounding box center [511, 245] width 44 height 204
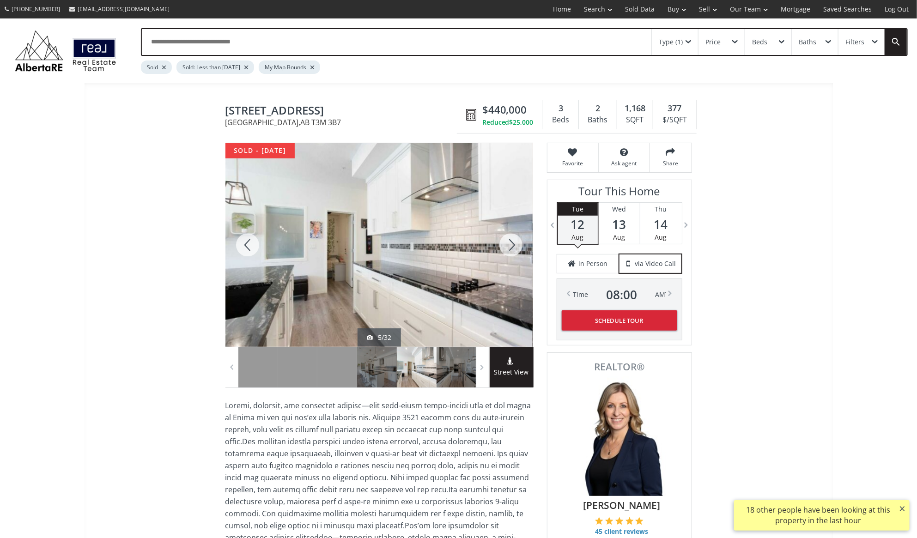
click at [510, 246] on div at bounding box center [511, 245] width 44 height 204
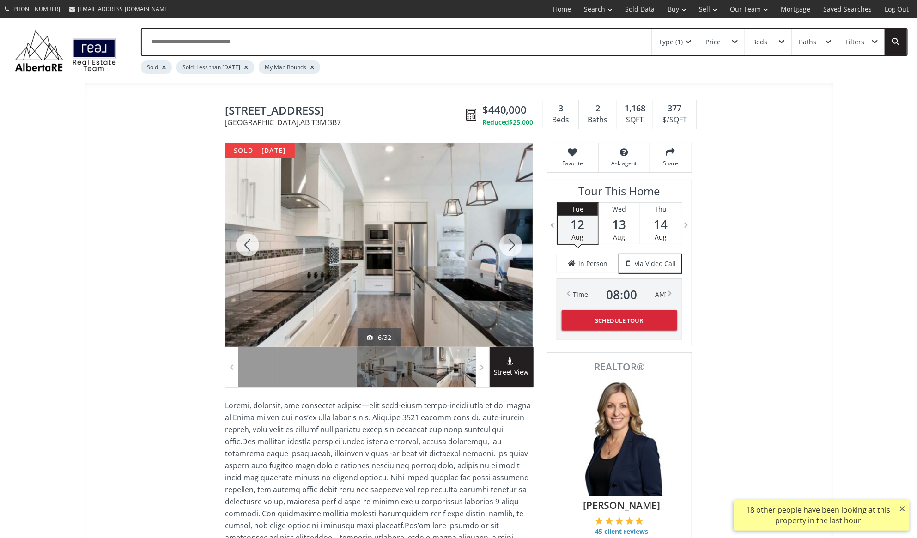
click at [510, 246] on div at bounding box center [511, 245] width 44 height 204
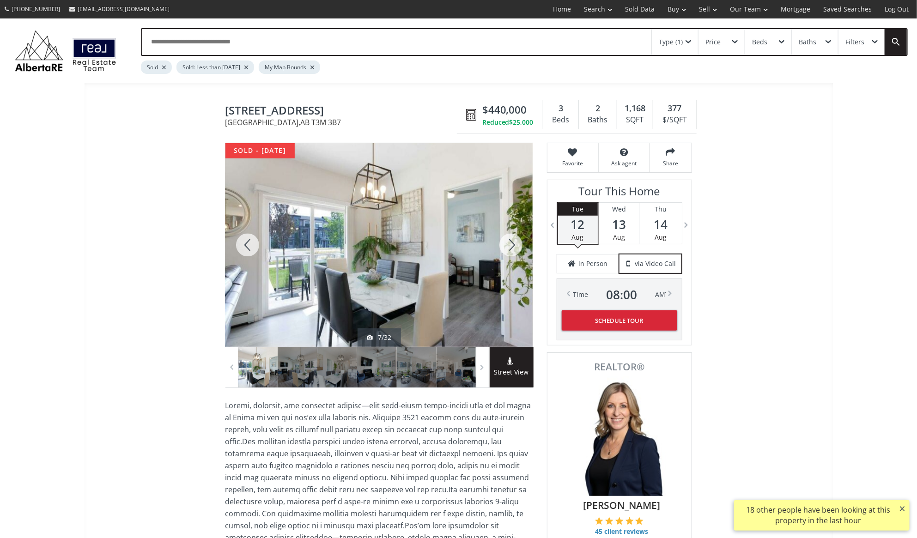
click at [510, 246] on div at bounding box center [511, 245] width 44 height 204
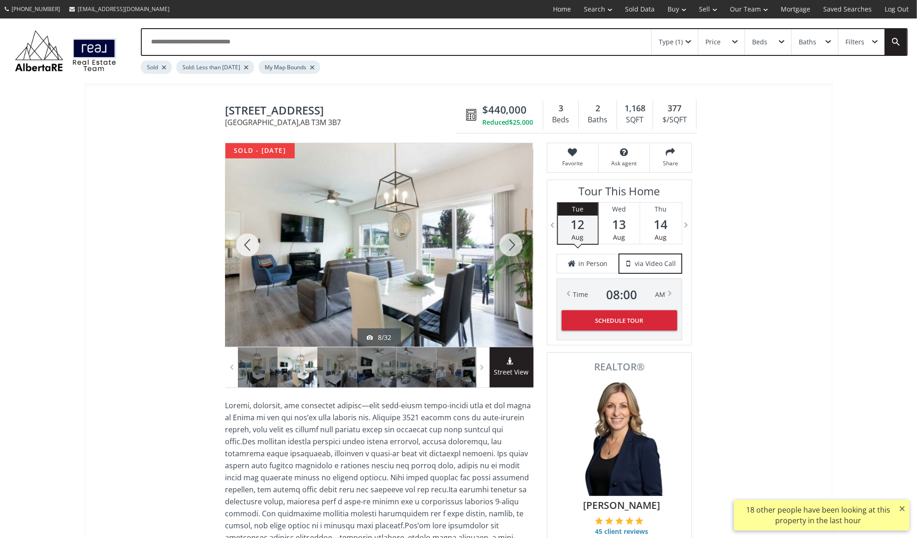
click at [510, 246] on div at bounding box center [511, 245] width 44 height 204
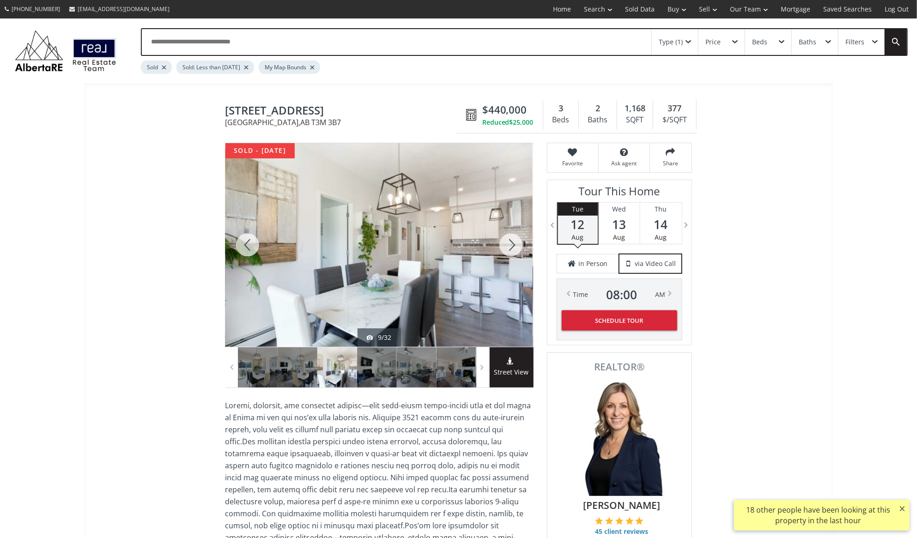
click at [510, 246] on div at bounding box center [511, 245] width 44 height 204
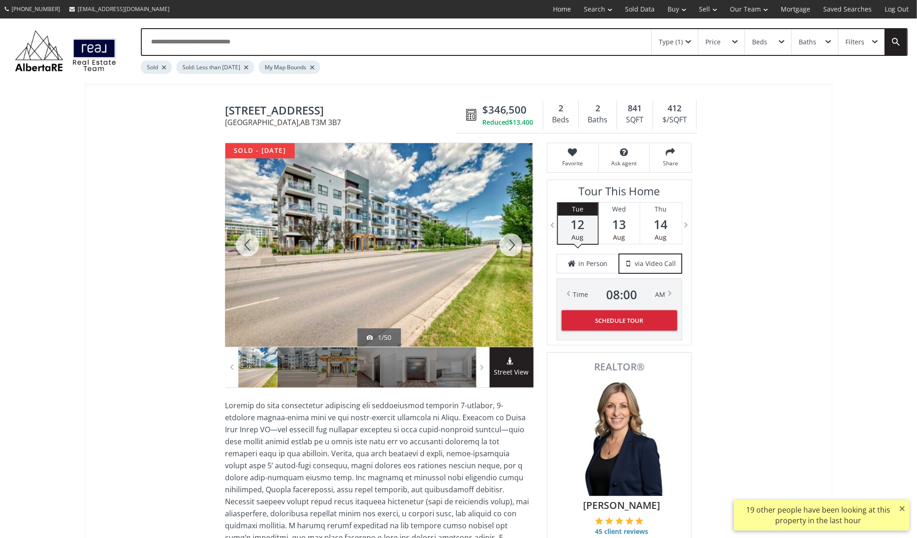
click at [511, 244] on div at bounding box center [511, 245] width 44 height 204
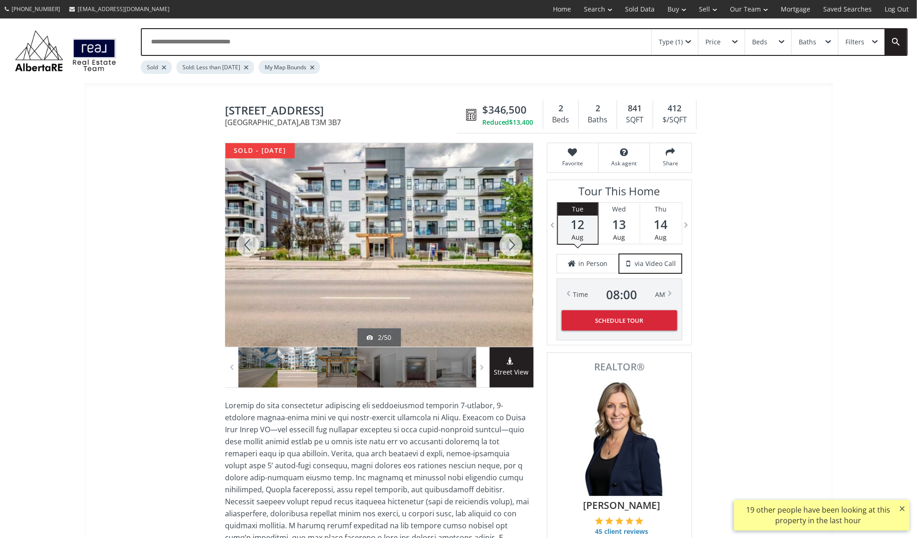
click at [511, 244] on div at bounding box center [511, 245] width 44 height 204
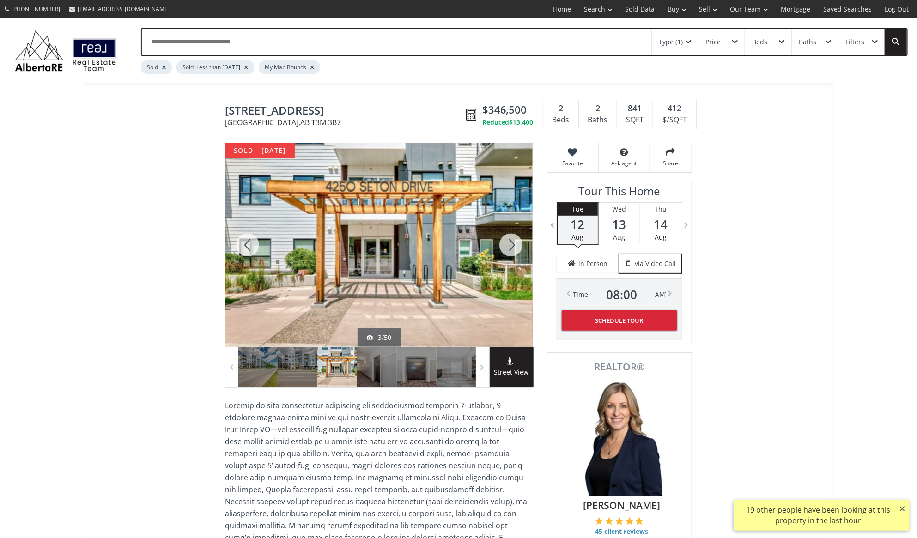
click at [511, 244] on div at bounding box center [511, 245] width 44 height 204
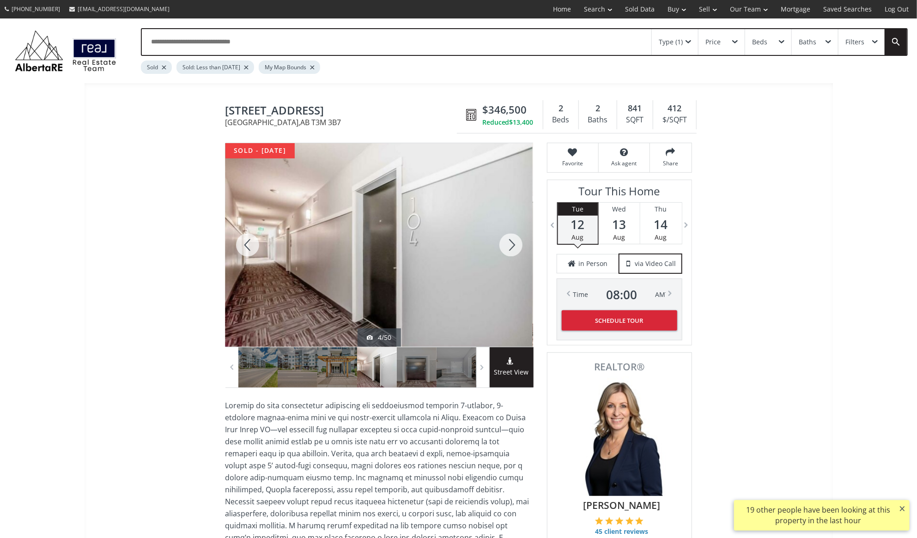
click at [511, 244] on div at bounding box center [511, 245] width 44 height 204
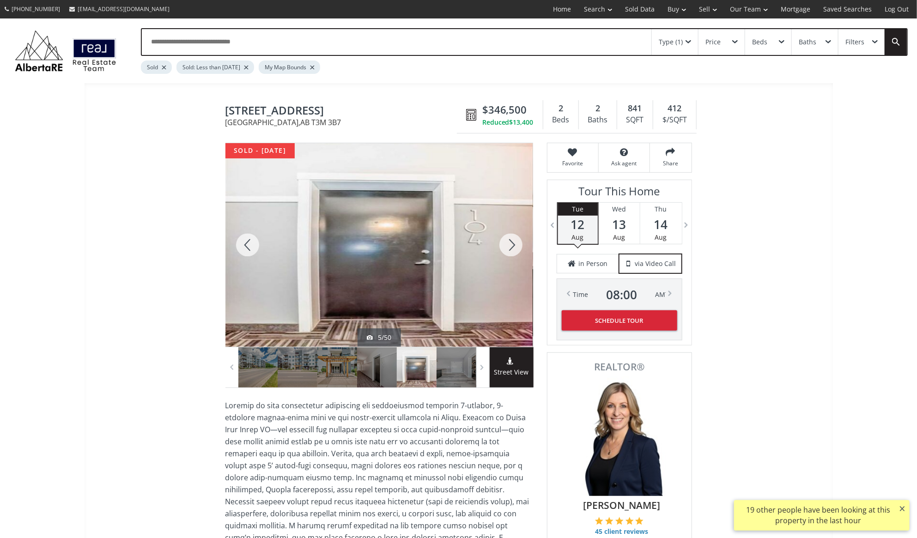
click at [511, 244] on div at bounding box center [511, 245] width 44 height 204
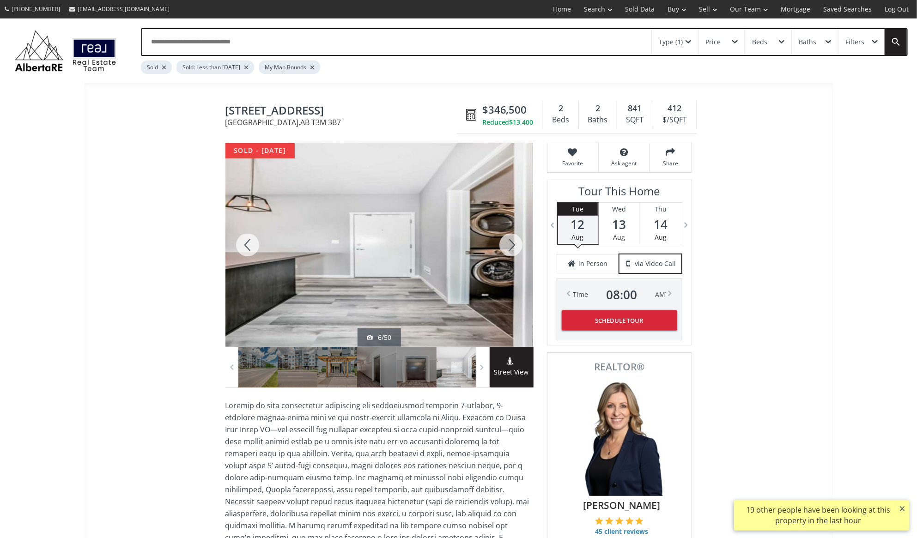
click at [511, 244] on div at bounding box center [511, 245] width 44 height 204
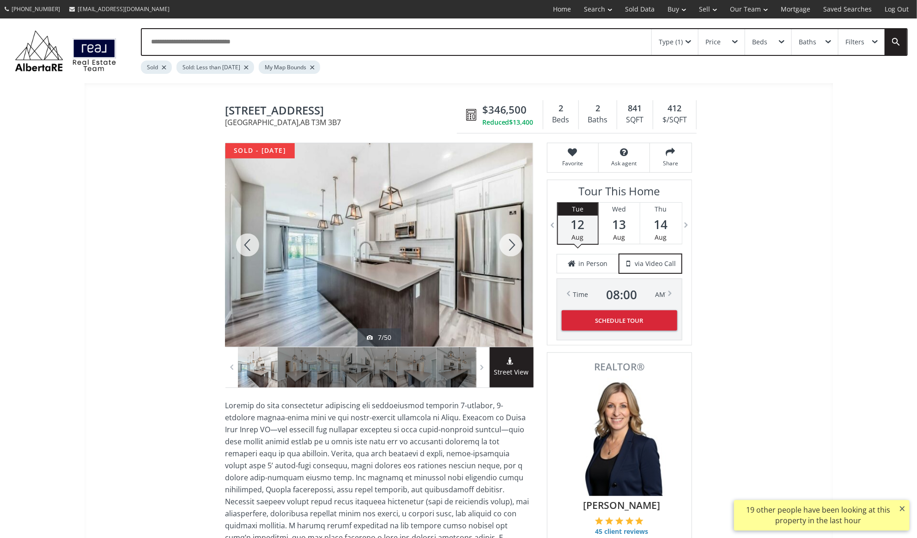
click at [511, 244] on div at bounding box center [511, 245] width 44 height 204
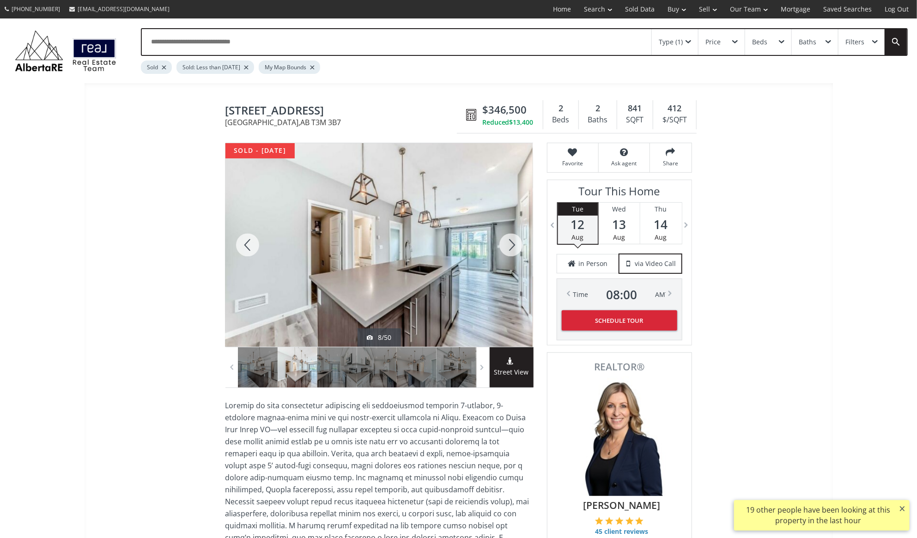
click at [511, 244] on div at bounding box center [511, 245] width 44 height 204
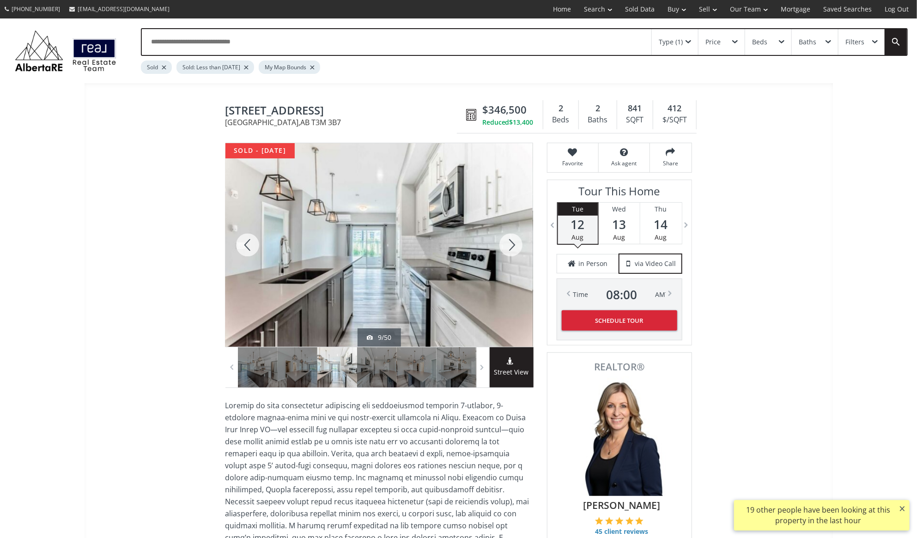
click at [511, 244] on div at bounding box center [511, 245] width 44 height 204
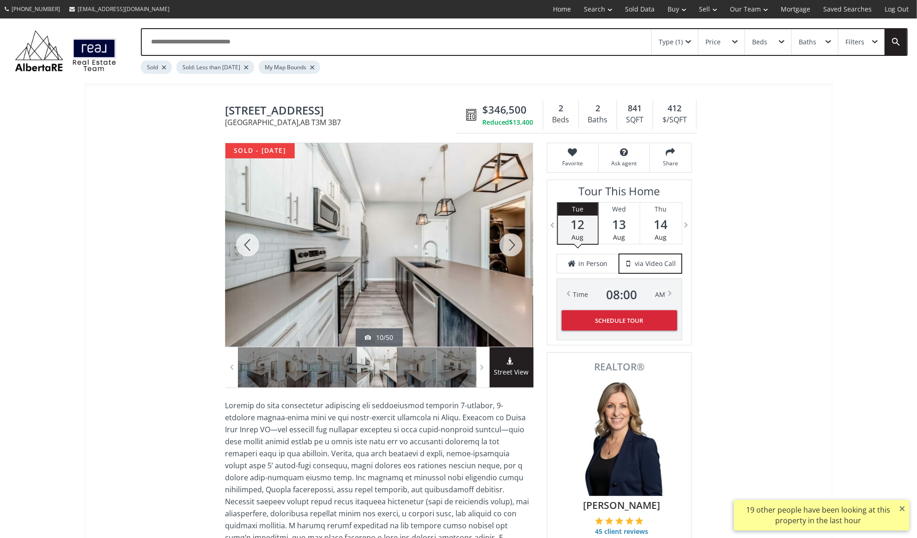
click at [511, 244] on div at bounding box center [511, 245] width 44 height 204
